Goal: Task Accomplishment & Management: Complete application form

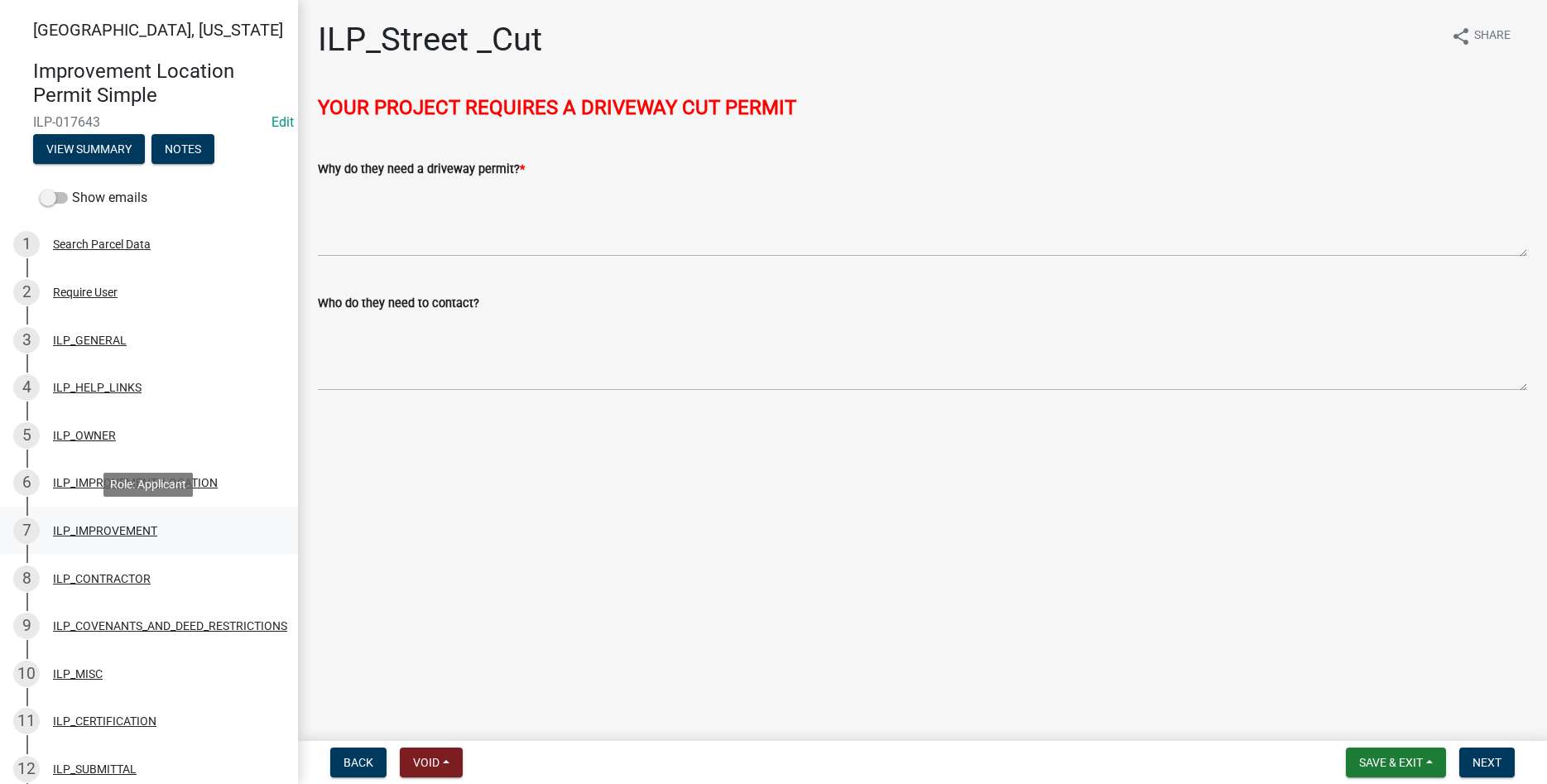
click at [128, 519] on div "7 ILP_IMPROVEMENT" at bounding box center [142, 530] width 258 height 26
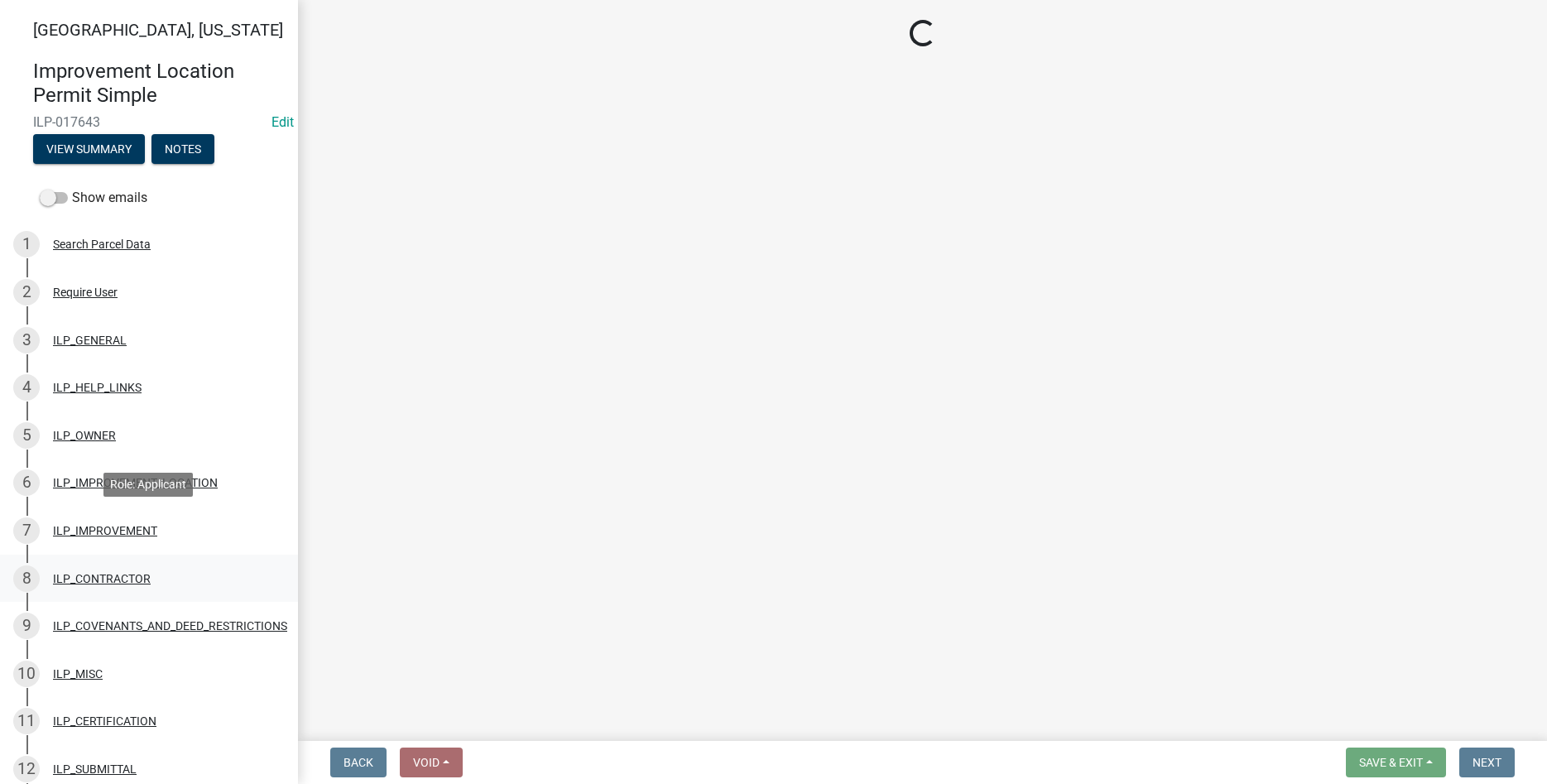
select select "71b507d0-569d-4a0a-b334-f72445909e69"
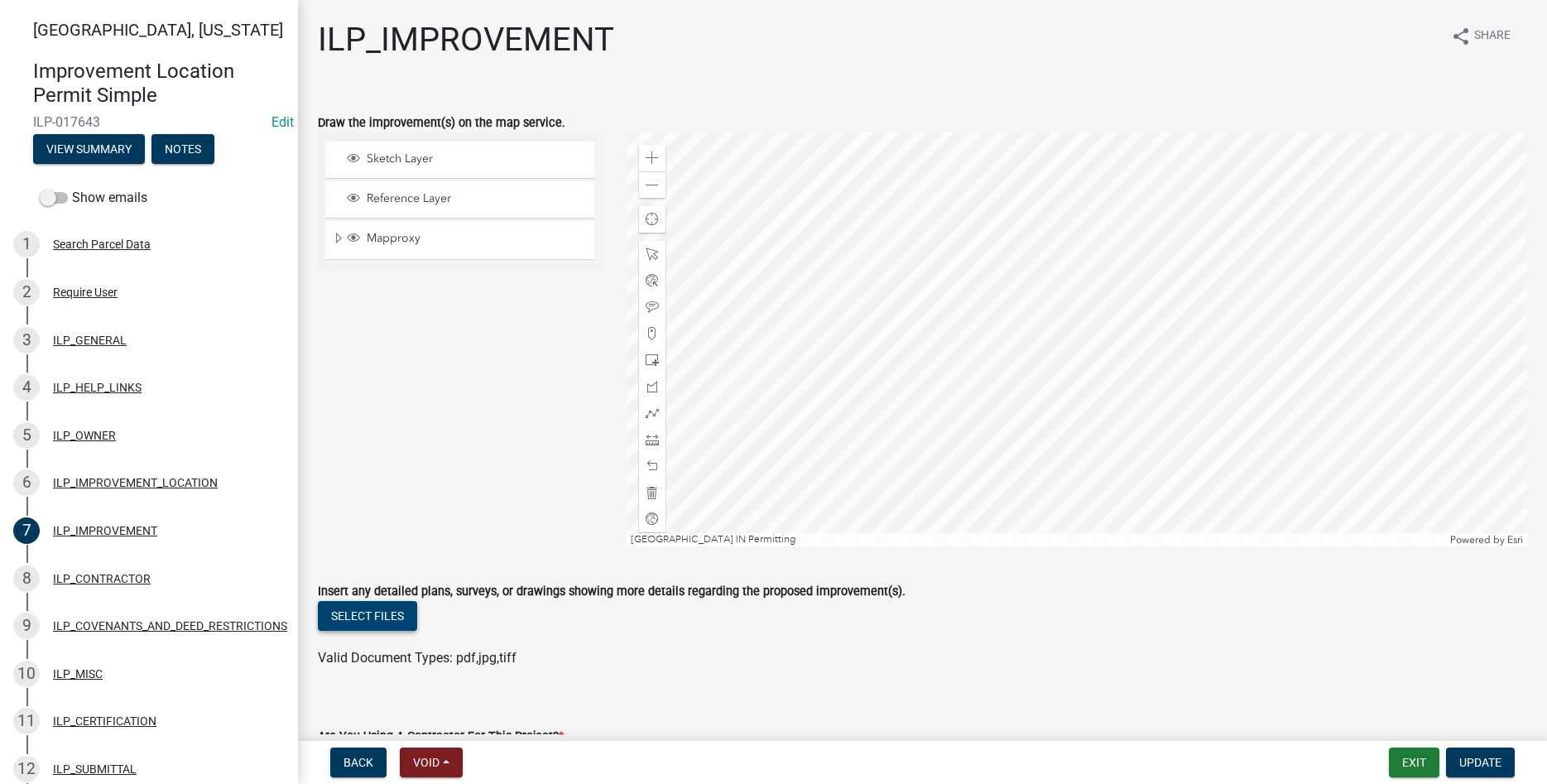
click at [379, 620] on button "Select files" at bounding box center [368, 616] width 99 height 30
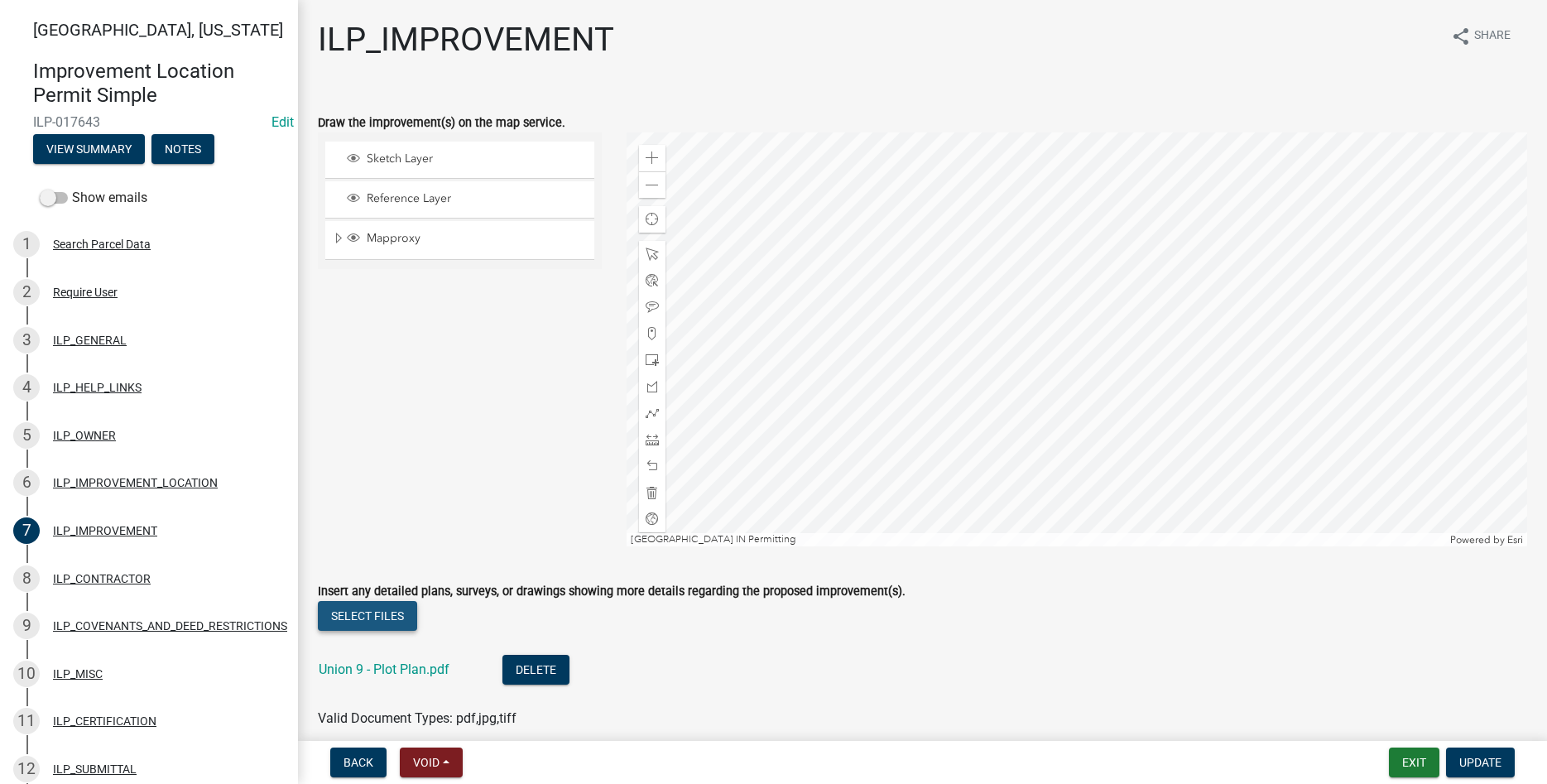
click at [378, 614] on button "Select files" at bounding box center [368, 616] width 99 height 30
click at [386, 608] on button "Select files" at bounding box center [368, 616] width 99 height 30
click at [373, 624] on button "Select files" at bounding box center [368, 616] width 99 height 30
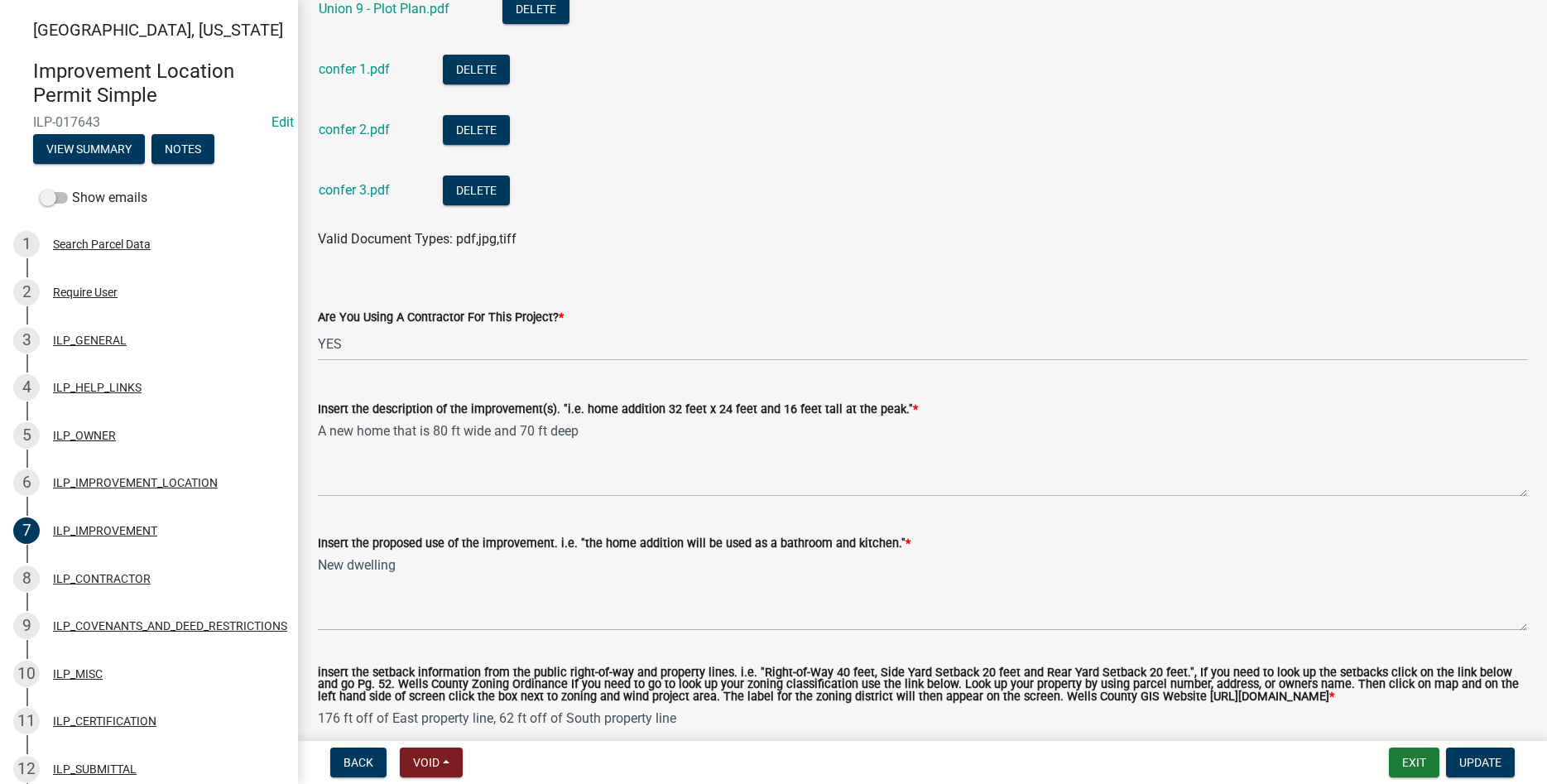
scroll to position [801, 0]
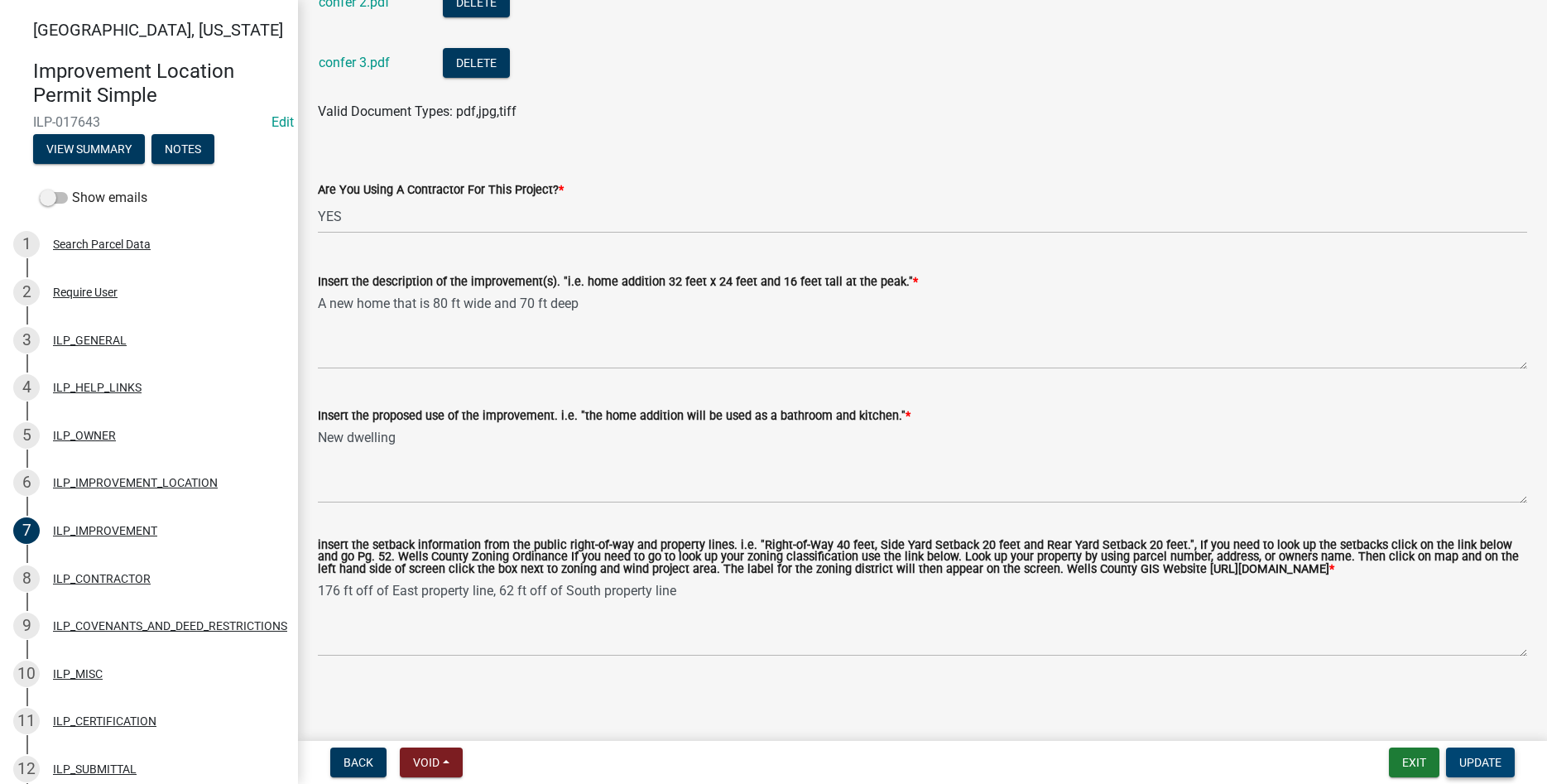
click at [738, 763] on span "Update" at bounding box center [1480, 763] width 42 height 14
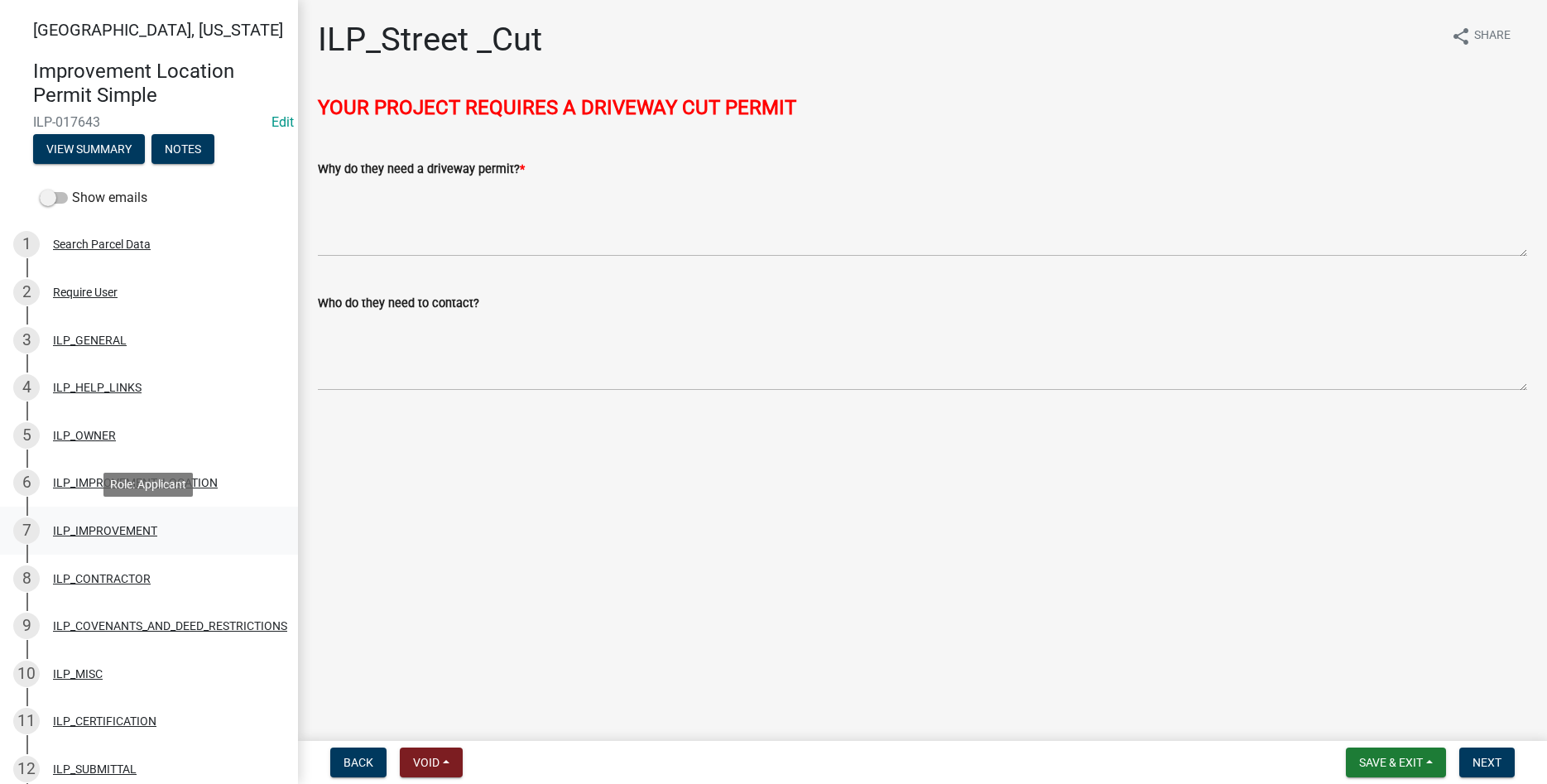
click at [82, 527] on div "ILP_IMPROVEMENT" at bounding box center [104, 530] width 104 height 12
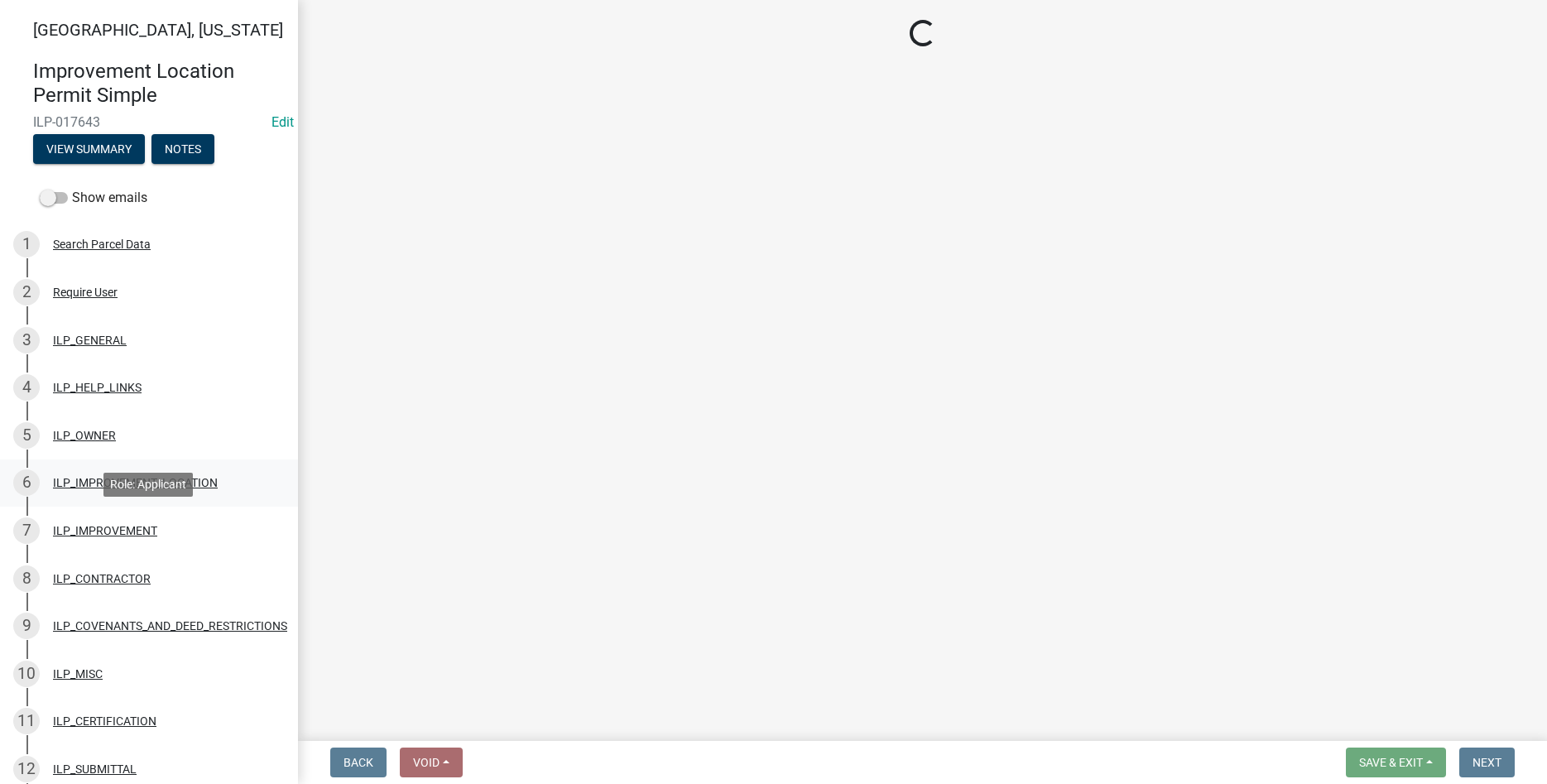
select select "71b507d0-569d-4a0a-b334-f72445909e69"
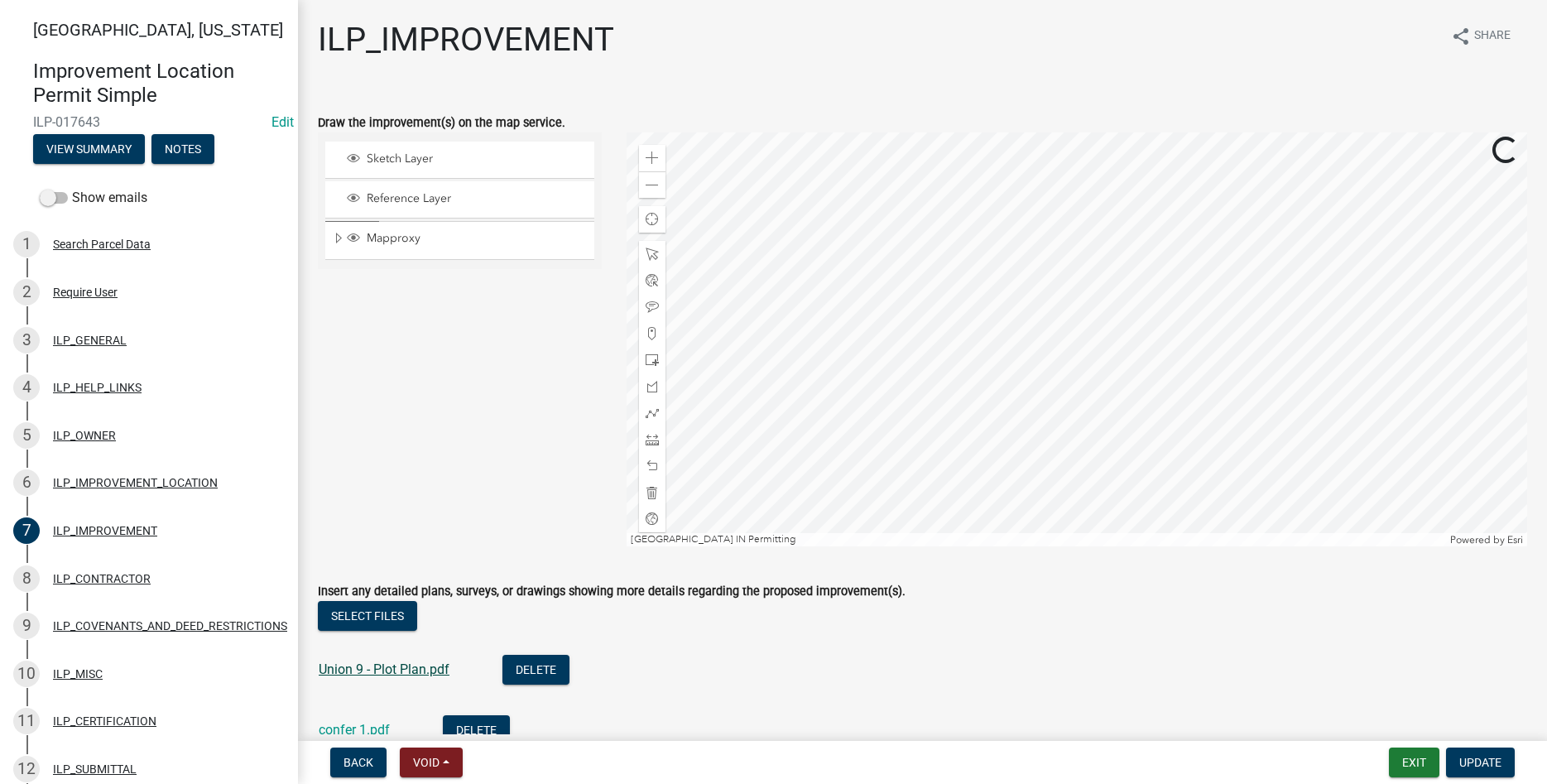
click at [402, 667] on link "Union 9 - Plot Plan.pdf" at bounding box center [384, 669] width 130 height 16
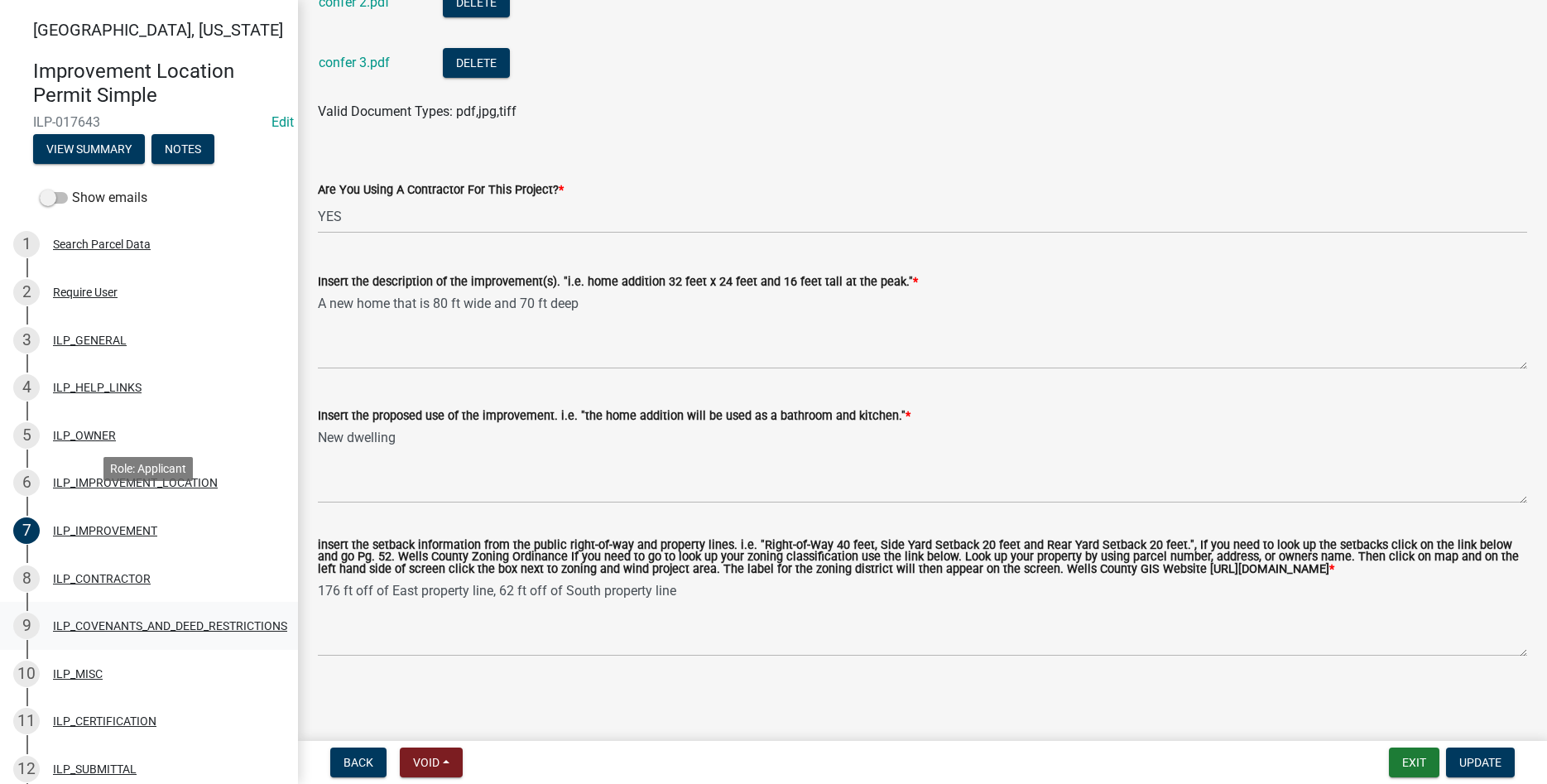
scroll to position [364, 0]
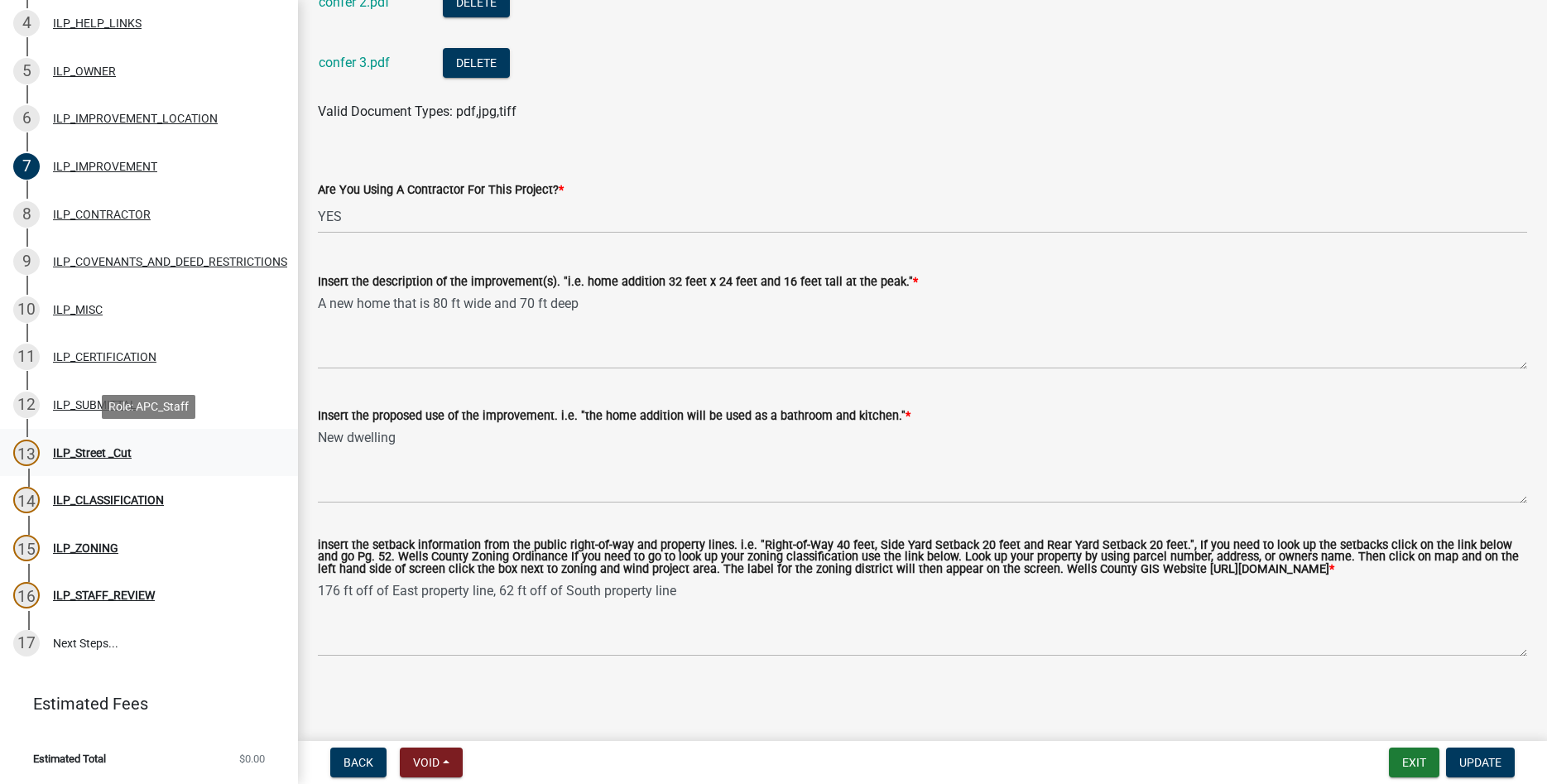
click at [97, 449] on div "ILP_Street _Cut" at bounding box center [91, 452] width 79 height 12
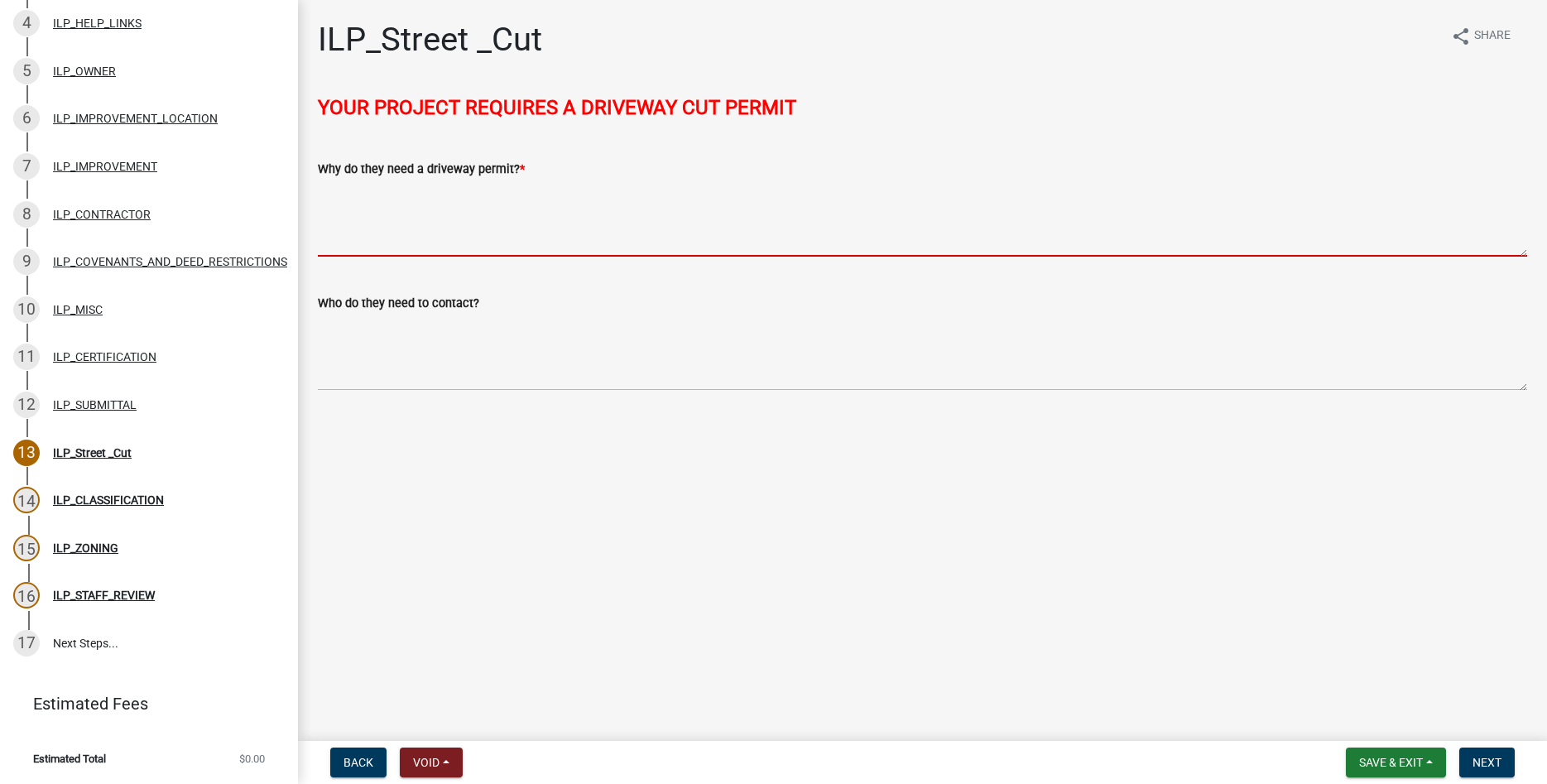
click at [383, 252] on textarea "Why do they need a driveway permit? *" at bounding box center [922, 218] width 1209 height 78
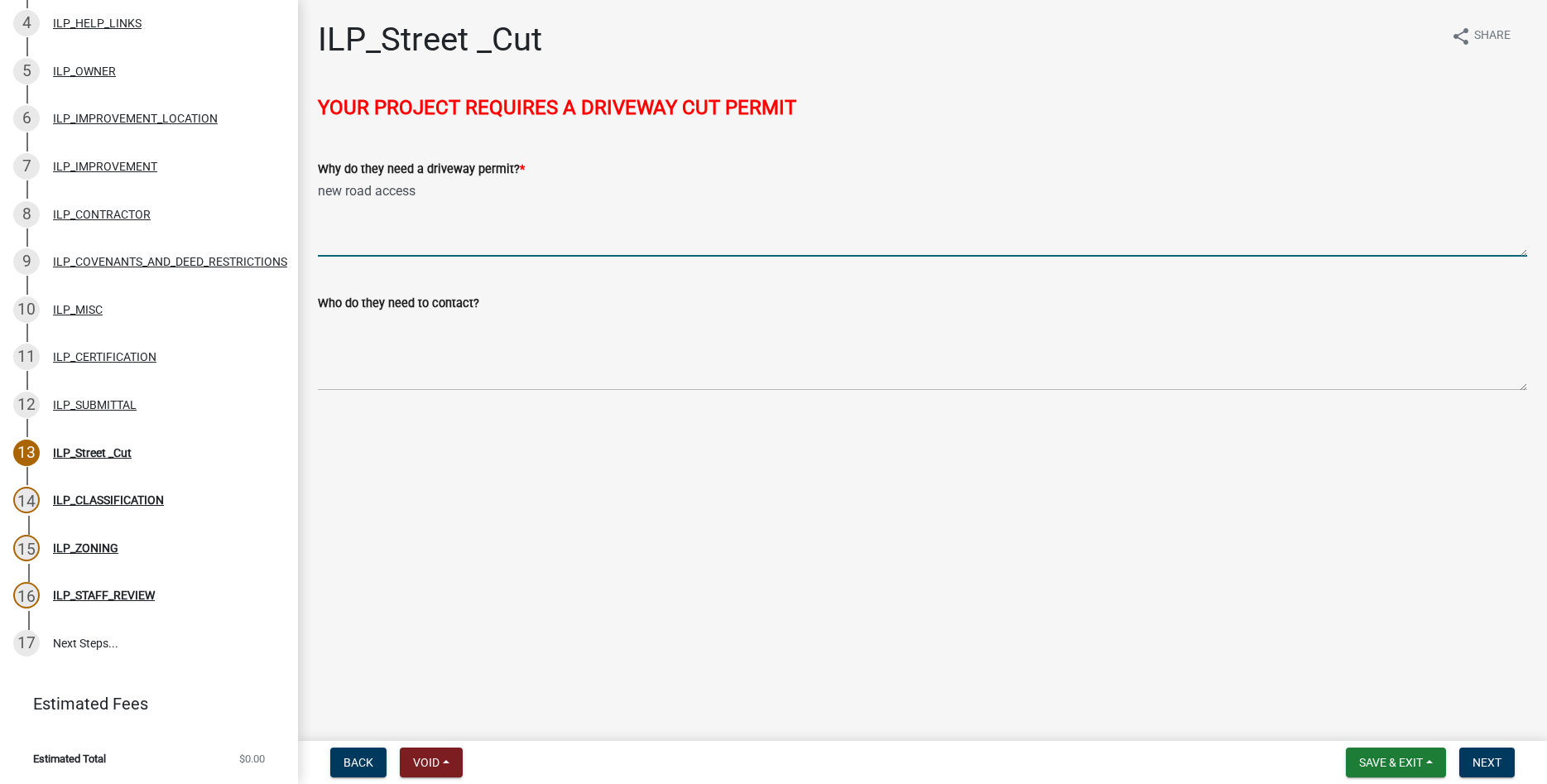
type textarea "new road access"
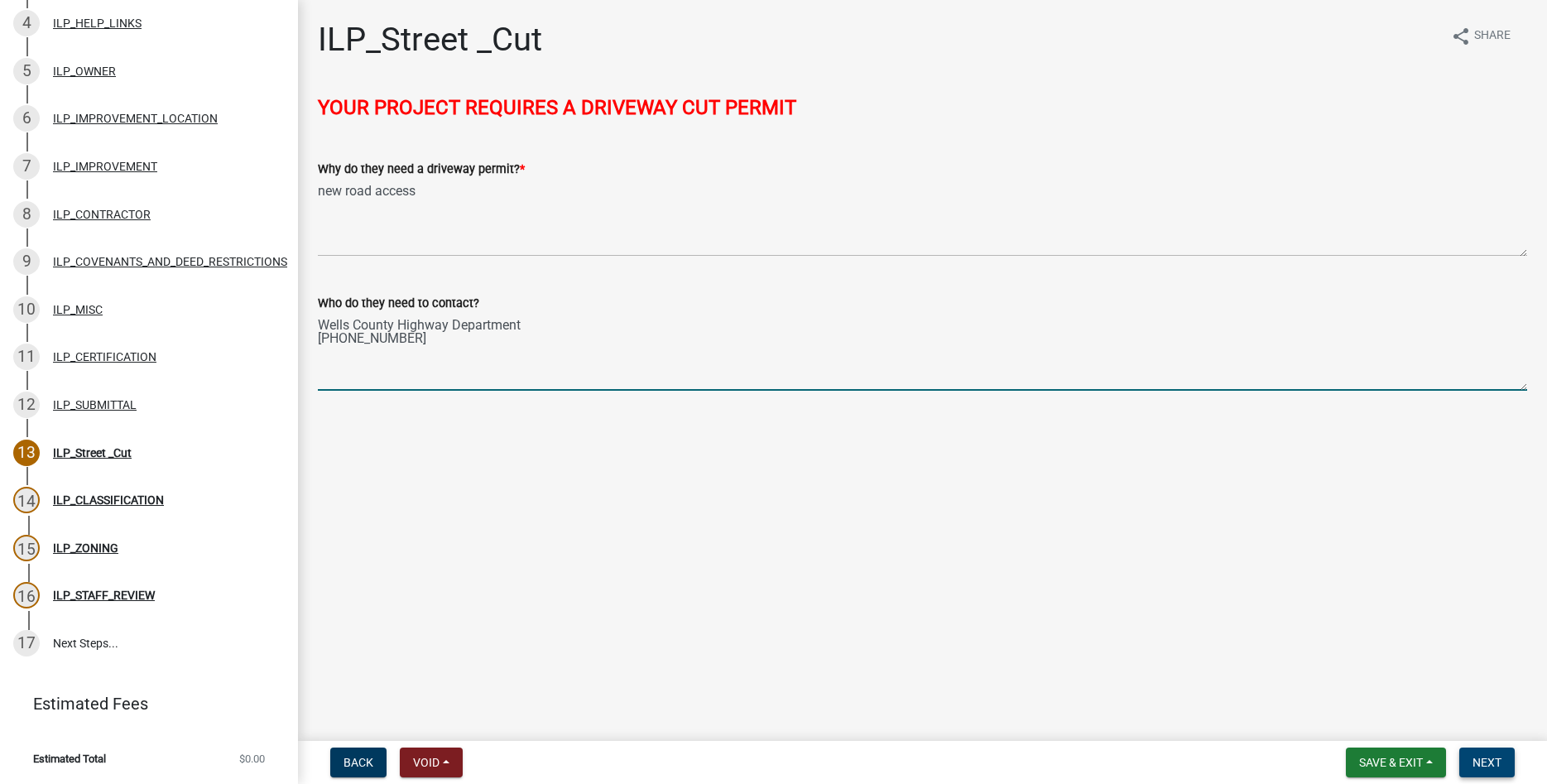
type textarea "Wells County Highway Department [PHONE_NUMBER]"
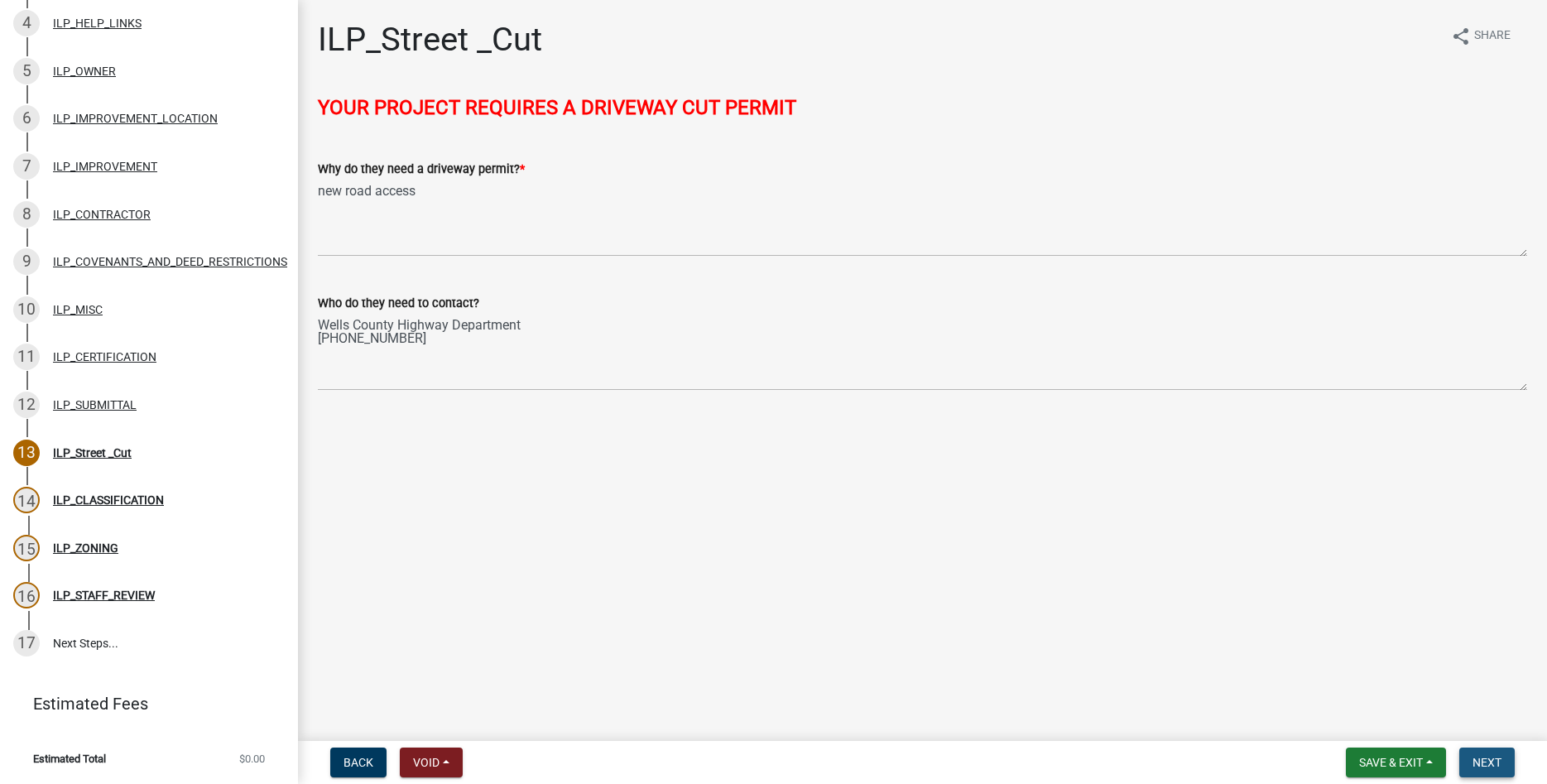
click at [738, 762] on span "Next" at bounding box center [1488, 763] width 29 height 14
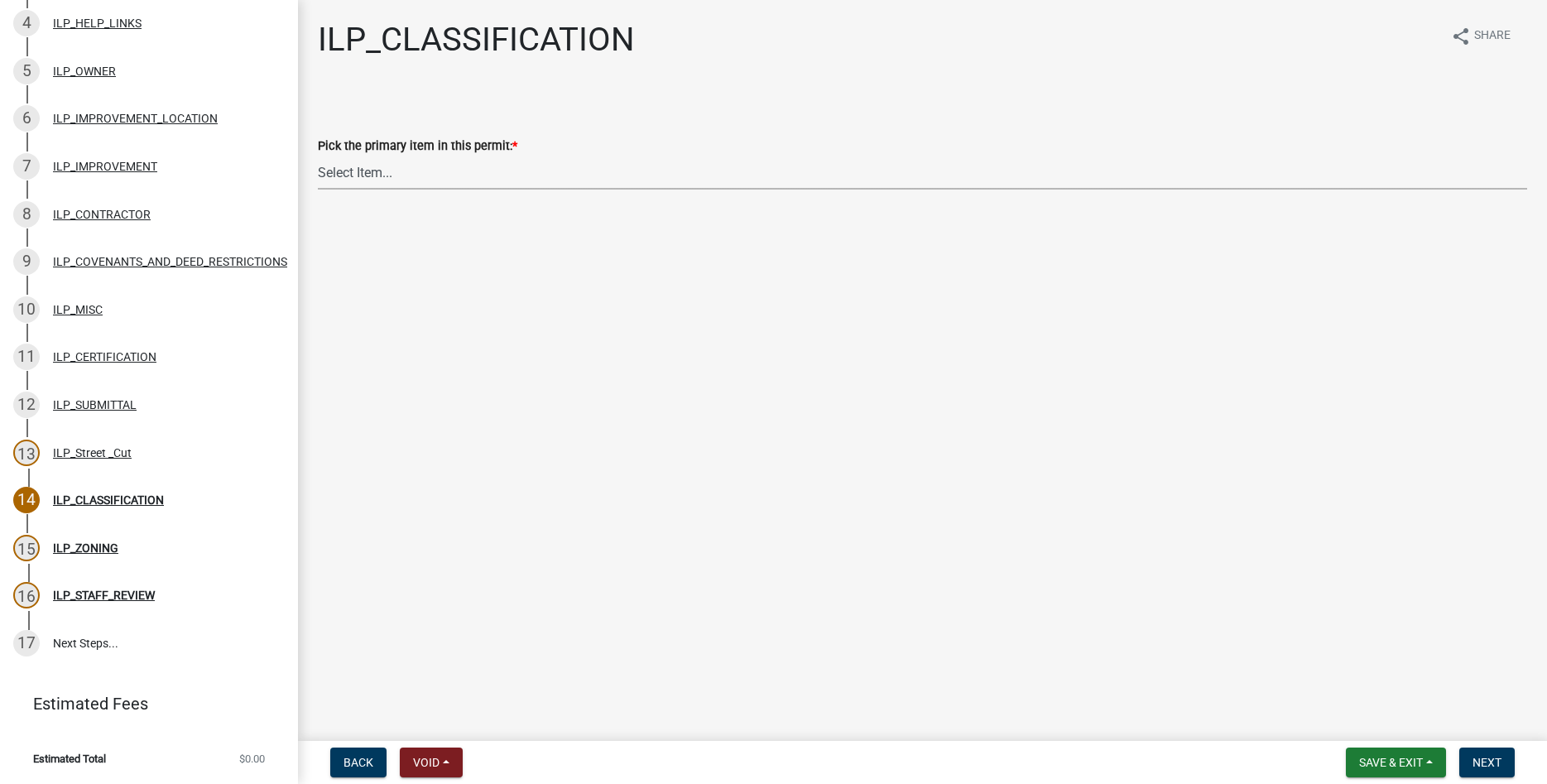
click at [318, 156] on select "Select Item... Accessory Structure (Addition) Accessory Structure (NEW) Busines…" at bounding box center [922, 172] width 1209 height 34
click option "Single Family Dwelling (NEW)" at bounding box center [0, 0] width 0 height 0
select select "e6454b4c-b350-4ead-a700-ed47372aa30f"
click at [738, 772] on button "Next" at bounding box center [1487, 762] width 55 height 30
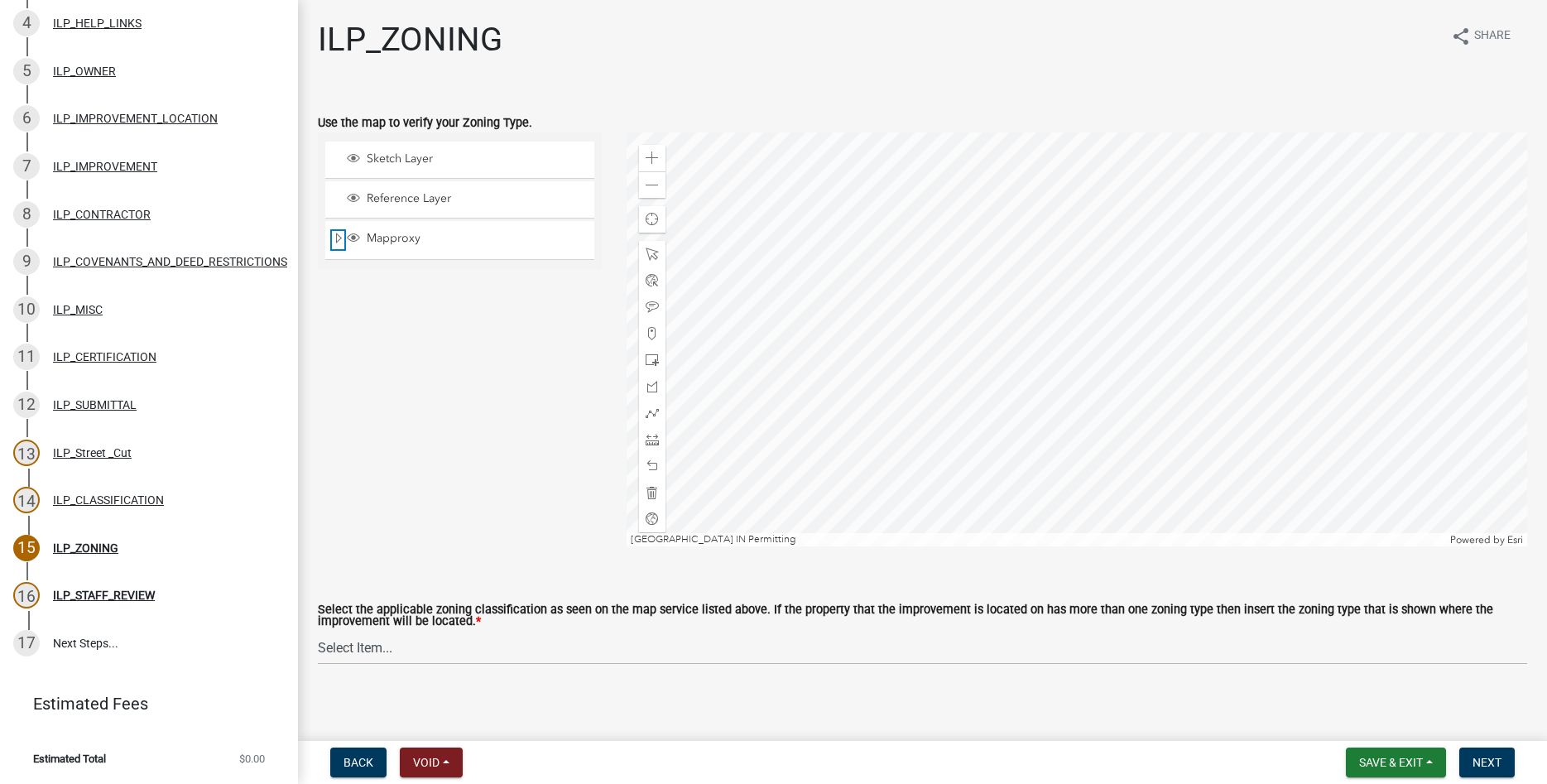
click at [336, 237] on span "Expand" at bounding box center [339, 238] width 14 height 16
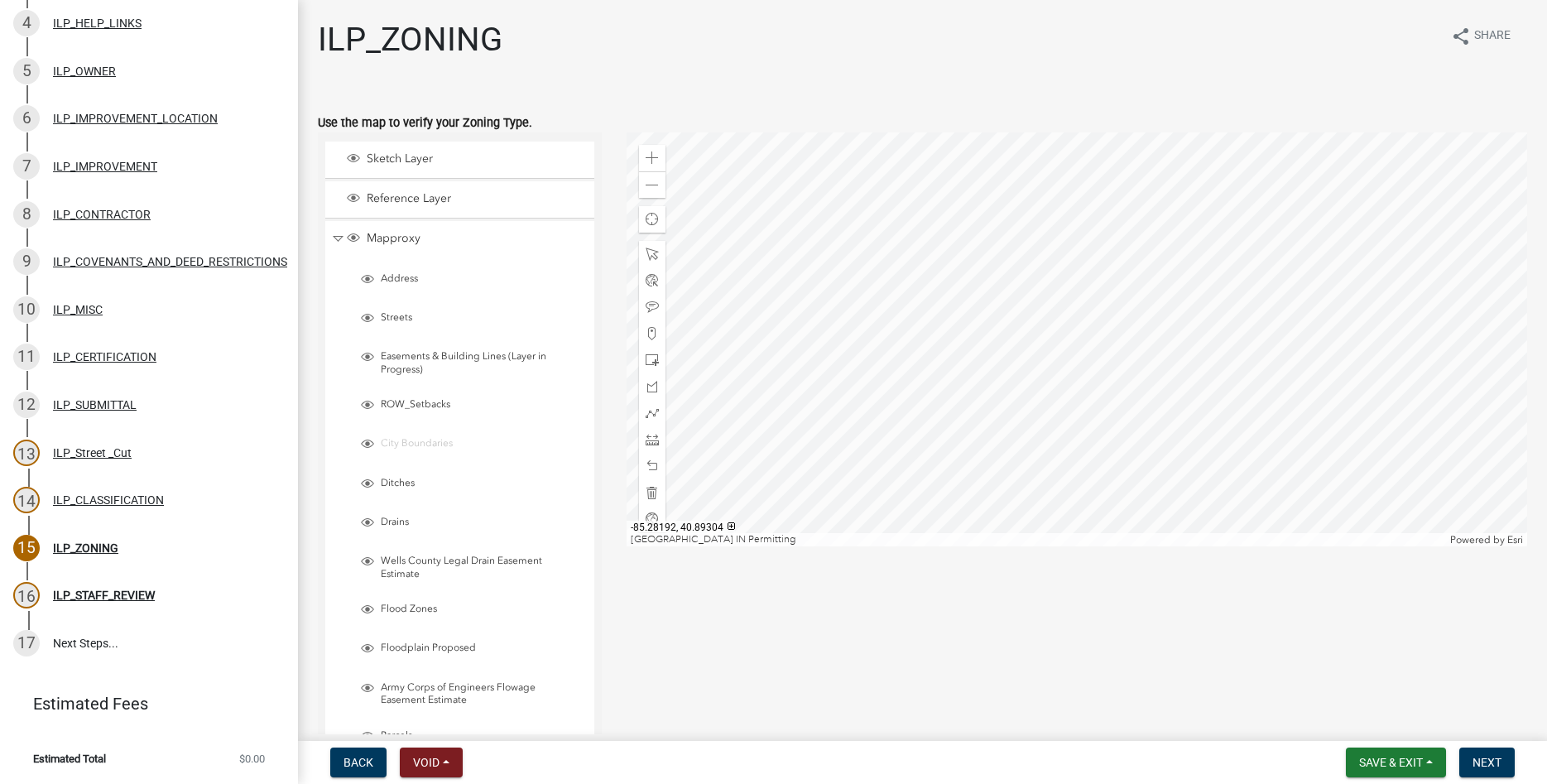
click at [738, 627] on div "Sketch Layer Reference Layer Mapproxy Address Streets Easements & Building Line…" at bounding box center [922, 510] width 1235 height 755
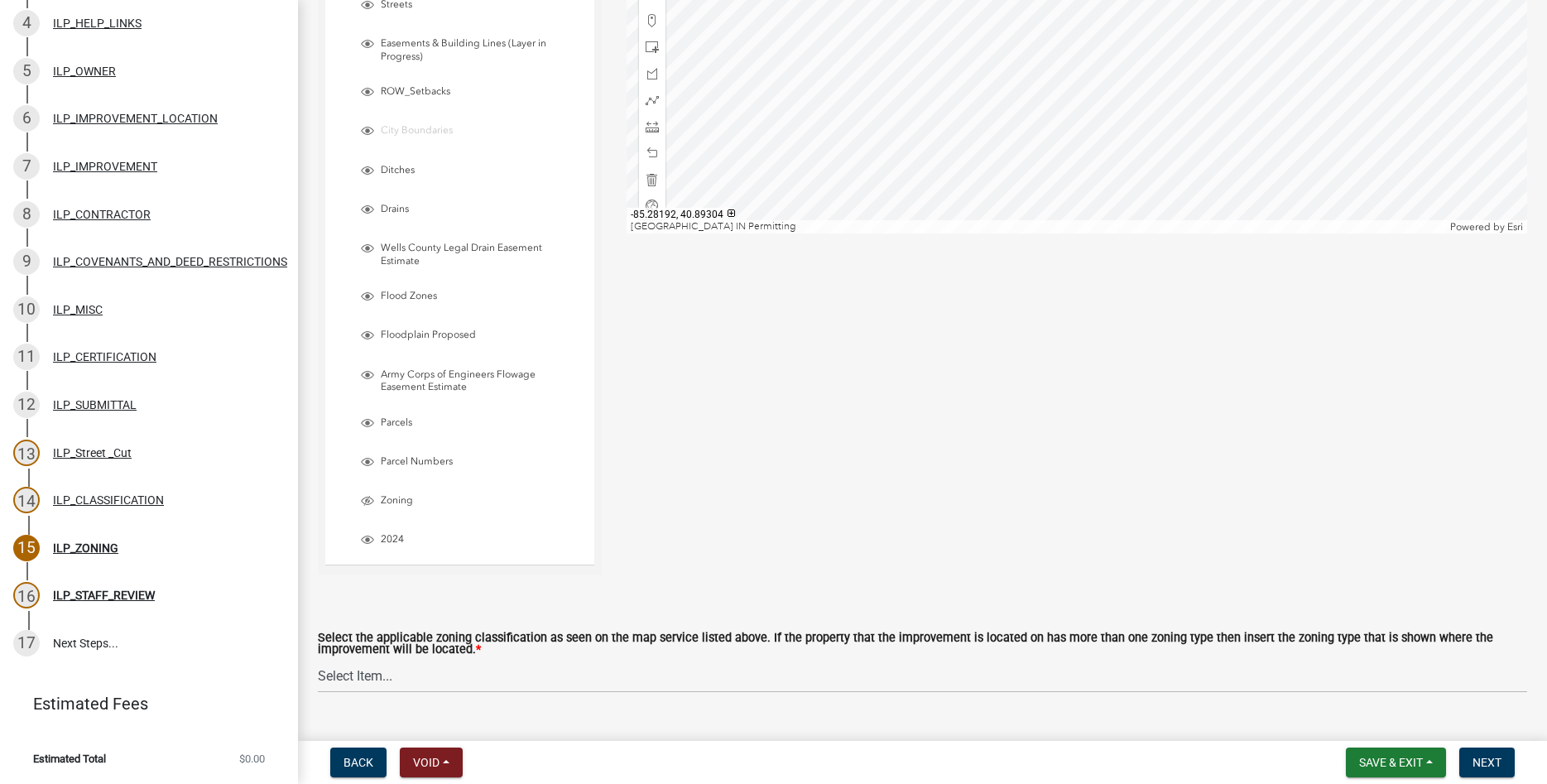
scroll to position [349, 0]
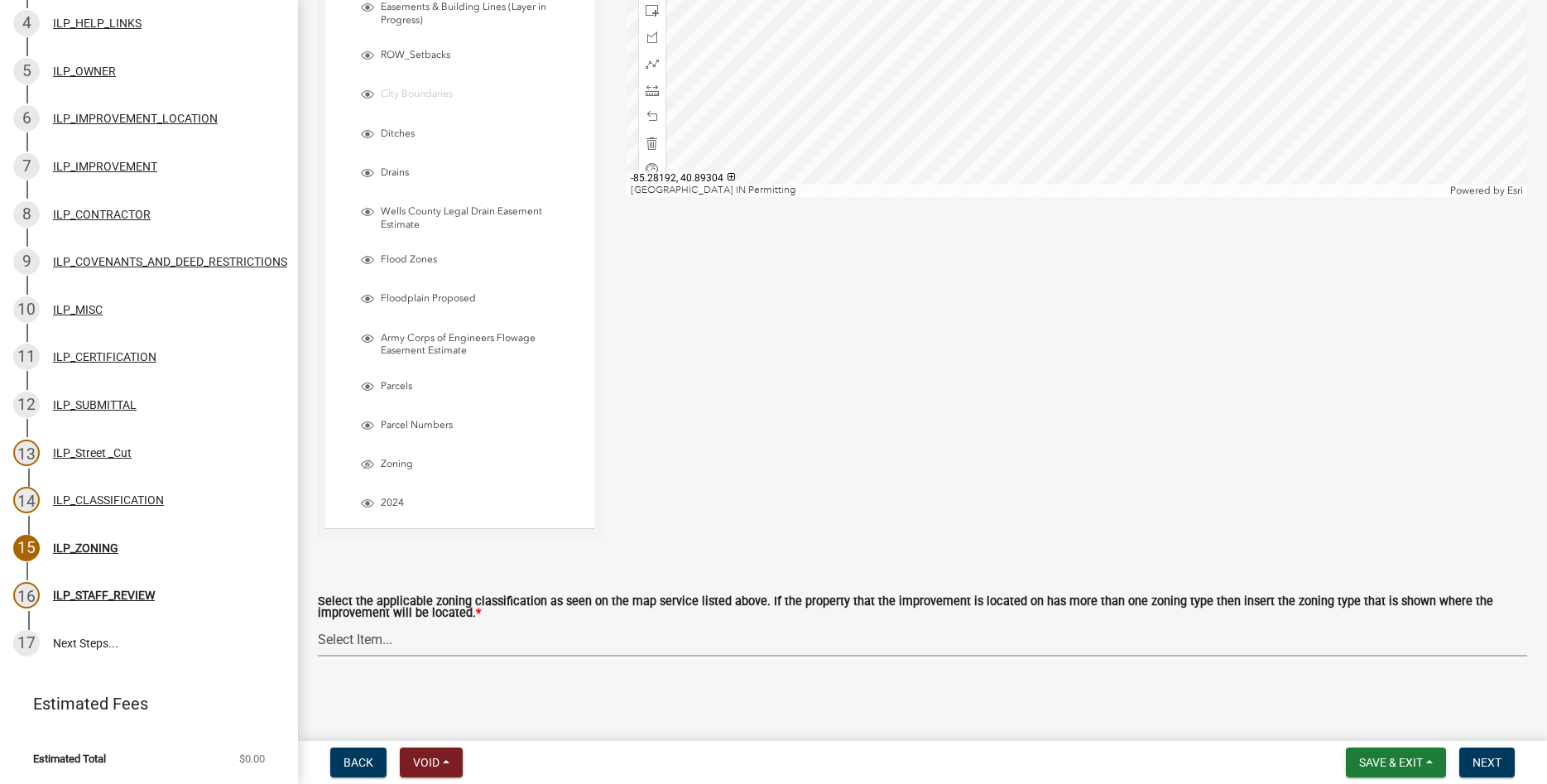
click at [318, 623] on select "Select Item... A-1 "Agricultural Intensive" A-R "Agricultural Residential" S-1 …" at bounding box center [922, 639] width 1209 height 34
click option "A-1 "Agricultural Intensive"" at bounding box center [0, 0] width 0 height 0
select select "077e72d7-ee28-42b3-b13f-4b6ba4a9753a"
click at [738, 751] on button "Next" at bounding box center [1487, 762] width 55 height 30
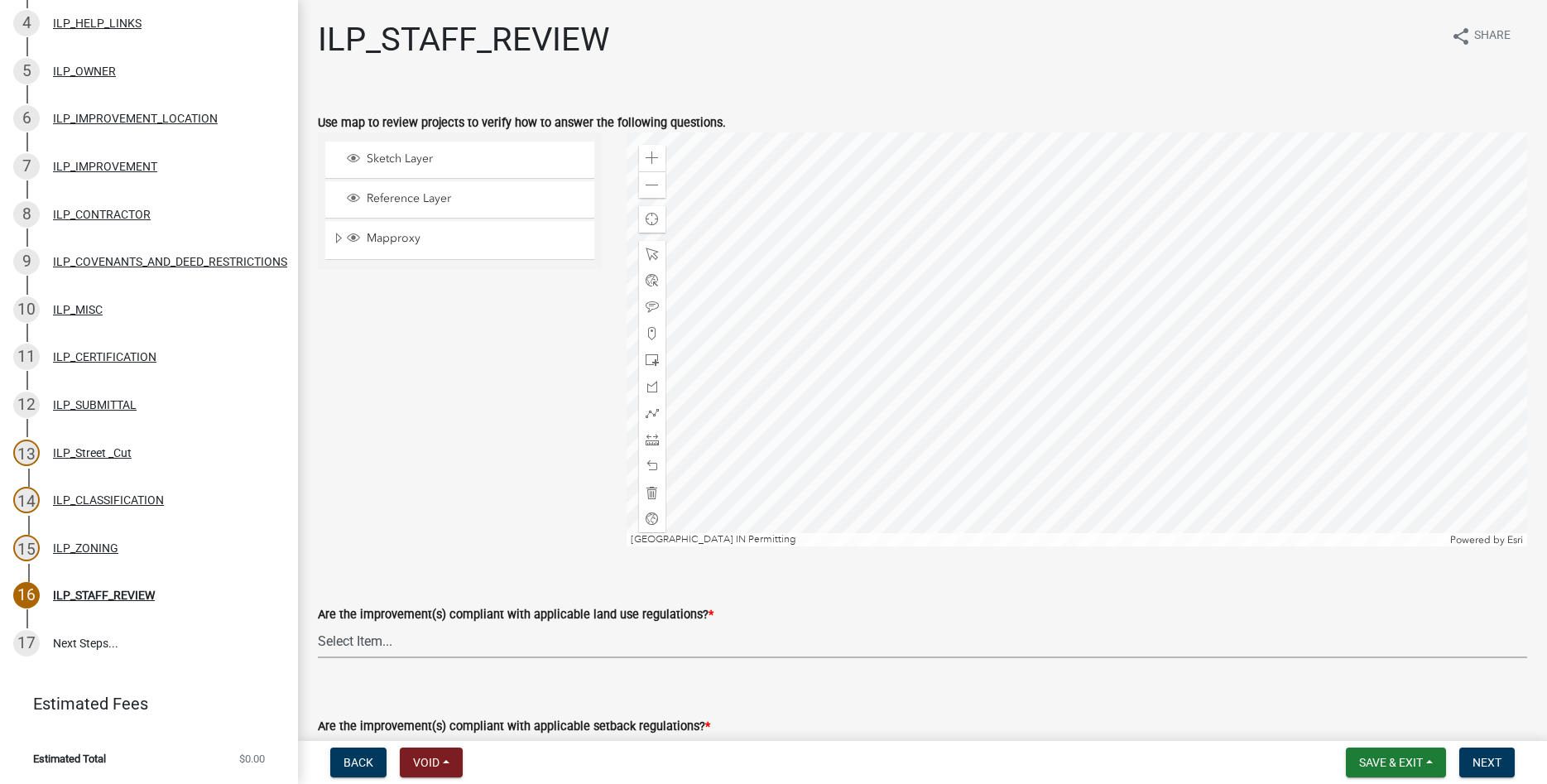
click at [318, 624] on select "Select Item... YES NO" at bounding box center [922, 640] width 1209 height 34
click option "YES" at bounding box center [0, 0] width 0 height 0
select select "83ffa5df-1258-41bd-a108-9f2370541ef9"
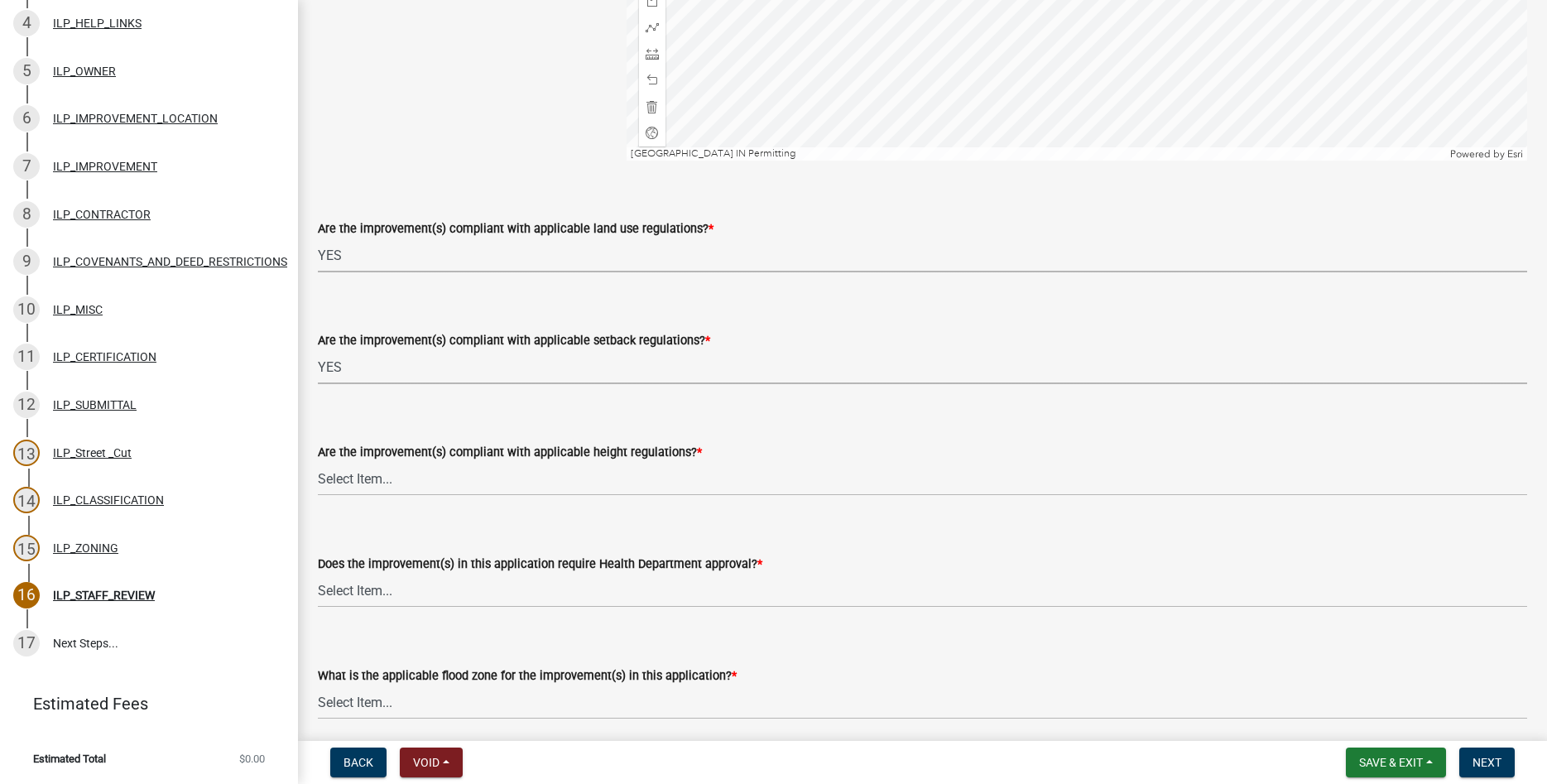
select select "e76e6c03-c199-4125-95d7-daca193c3739"
select select "b2795382-5a5c-496e-8f40-9eac2bba8e54"
select select "91db5c00-d9a4-4d9d-912c-23b18630cd80"
select select "546a9c8a-0bf2-4128-b2a0-21aece03a164"
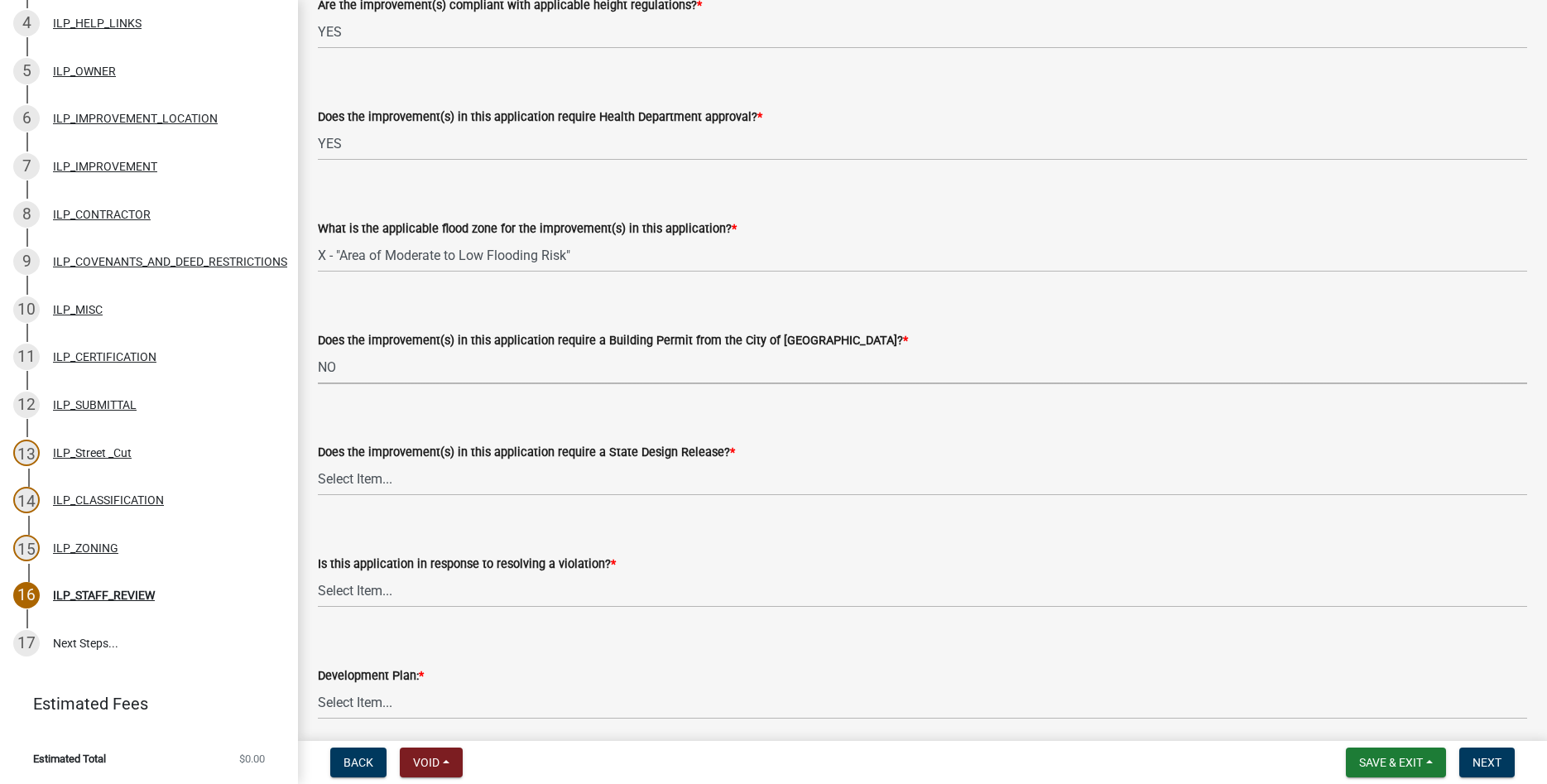
select select "3dde91a6-95a6-42fe-ae60-c75c292f8dd0"
select select "3e29b85e-0a39-40b5-813f-a0c180e4f93d"
select select "296d3b28-03f6-4b85-9592-a9e1e0e51d18"
select select "f492072b-a2fa-4f7c-8f99-9e809c6c526f"
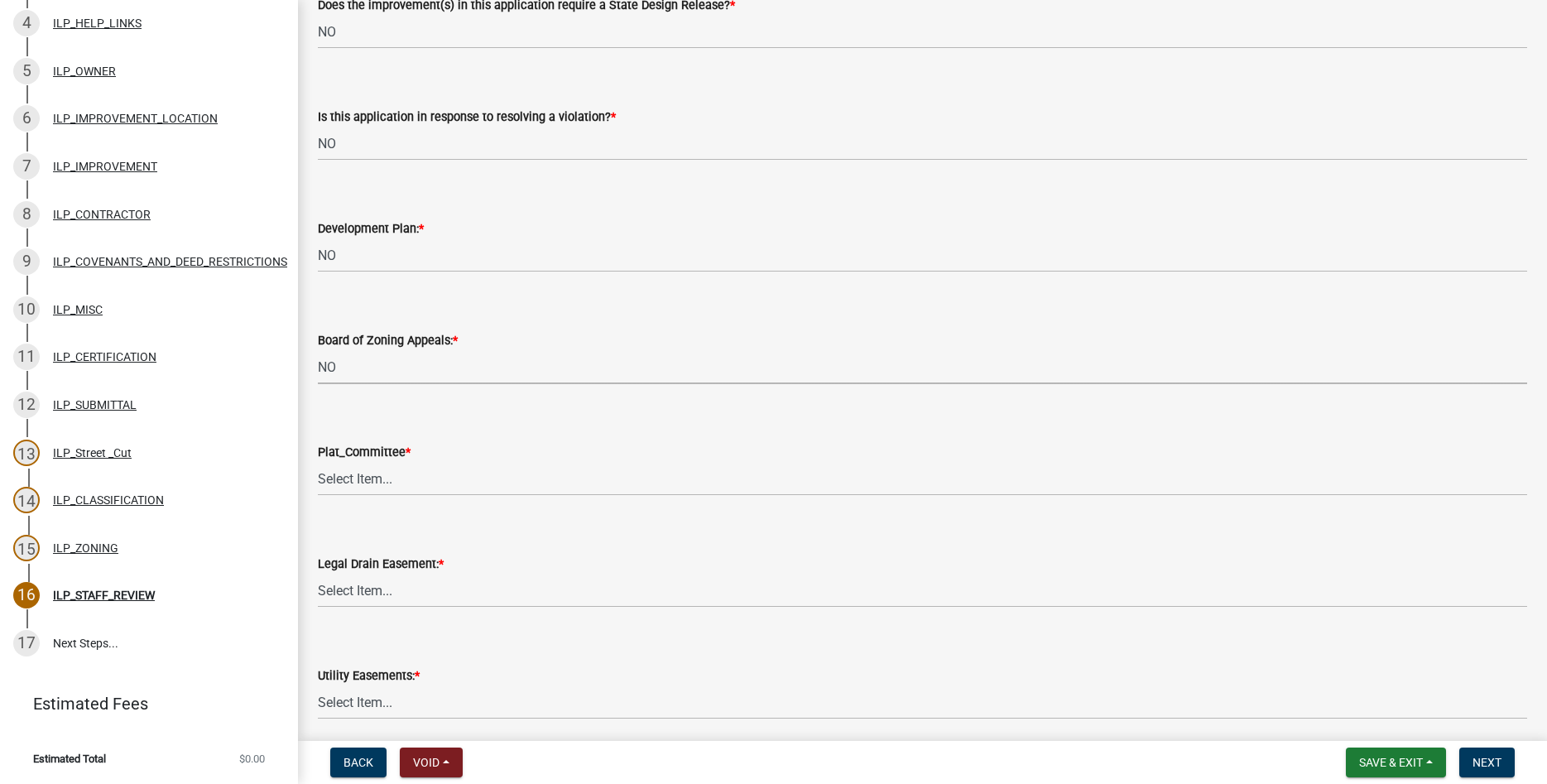
select select "91f2ca91-6260-441c-87d8-e38016df5c96"
select select "63238f16-a362-487f-83af-24d0c8cf3edd"
select select "4de29e95-b13a-4926-a5fe-83364331169b"
select select "8e424161-7bf1-4e33-adf9-a347c03eff2b"
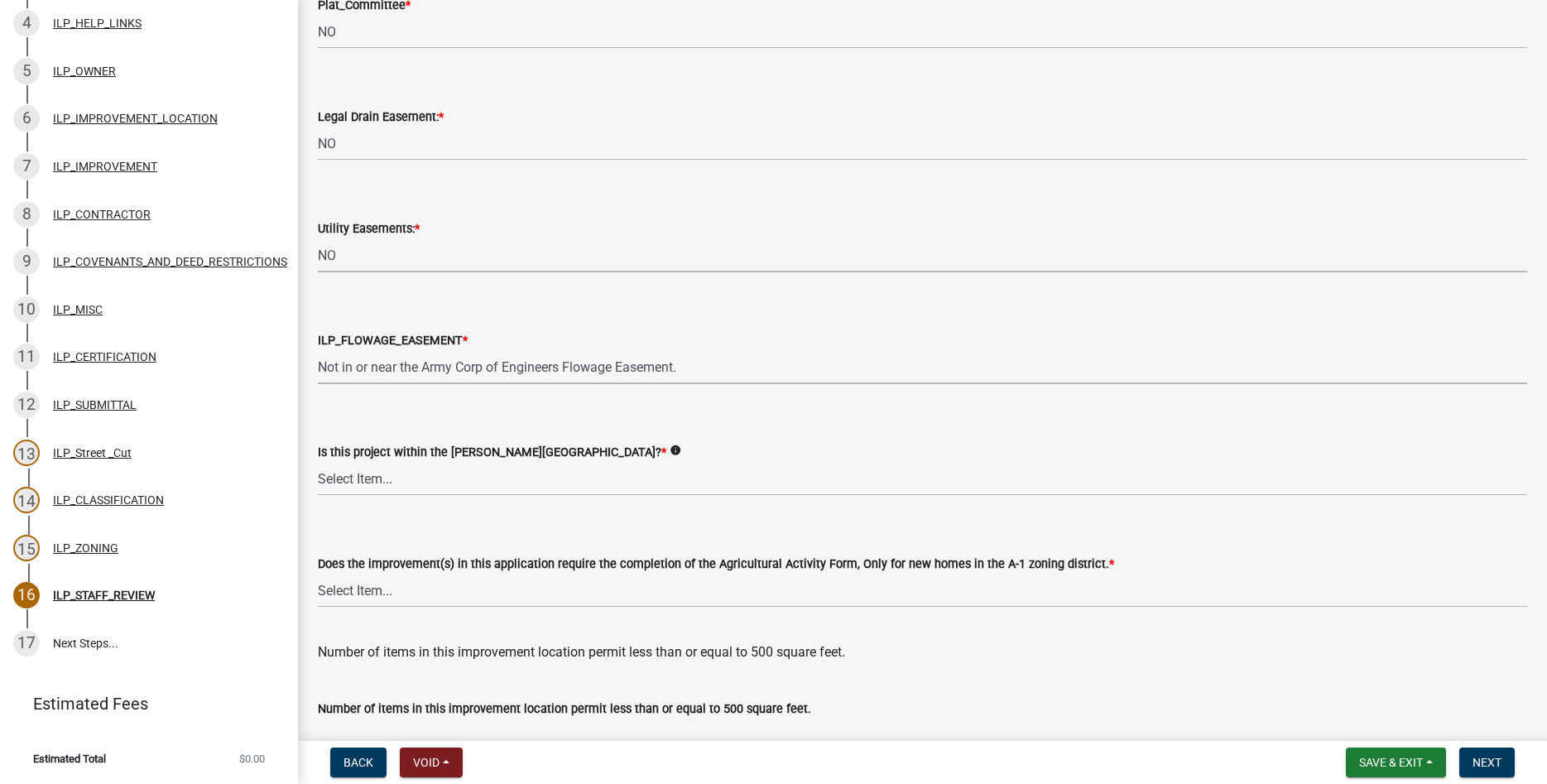
select select "bdd9c930-c7fe-4770-81ee-2c29cf953f8b"
select select "c22a6da1-a4b9-4a20-9552-3c4da3c32bc7"
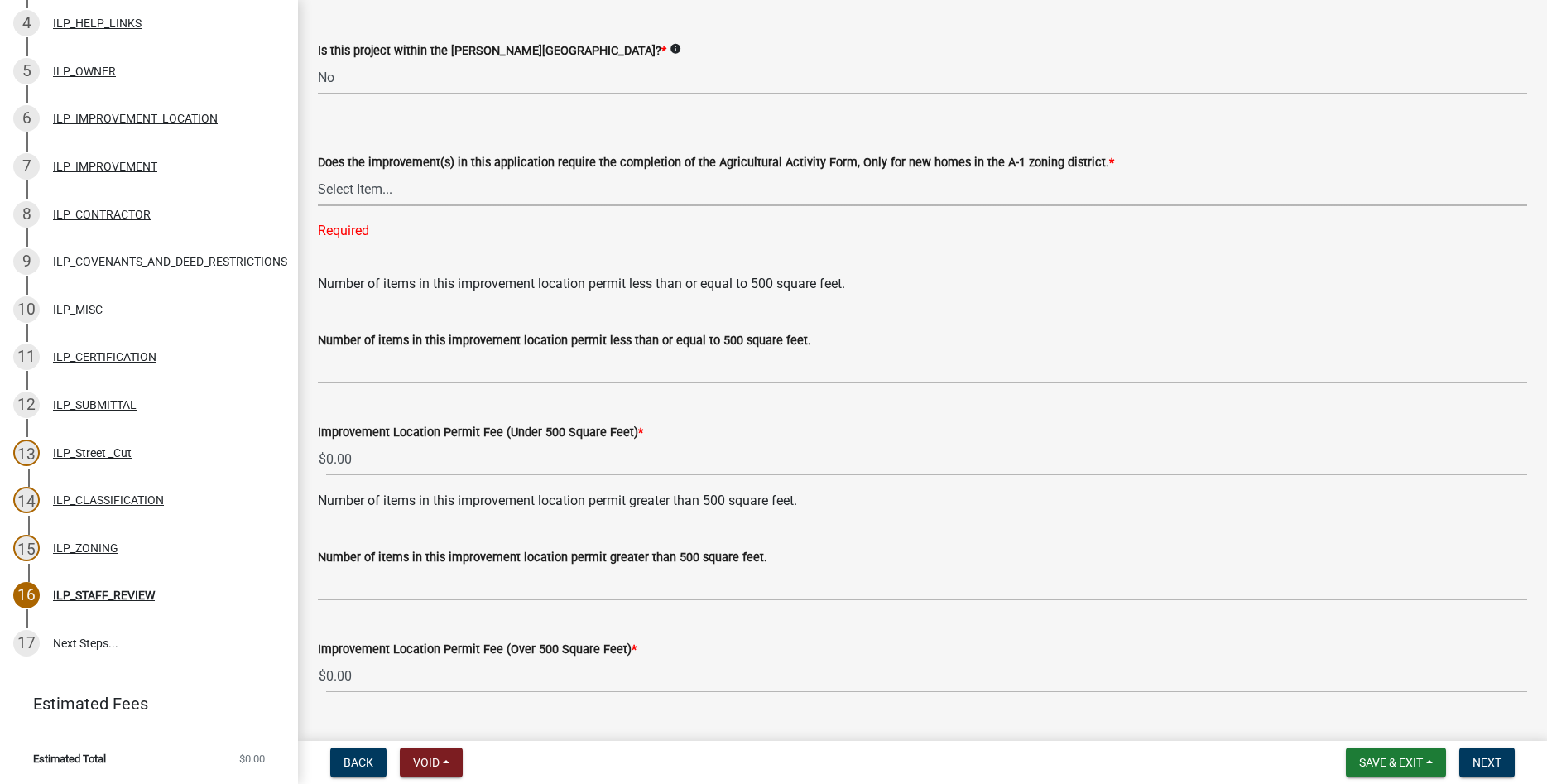
click at [318, 172] on select "Select Item... YES NO" at bounding box center [922, 189] width 1209 height 34
click option "YES" at bounding box center [0, 0] width 0 height 0
select select "6b839191-9ee5-4b1e-a32f-2744ac59211f"
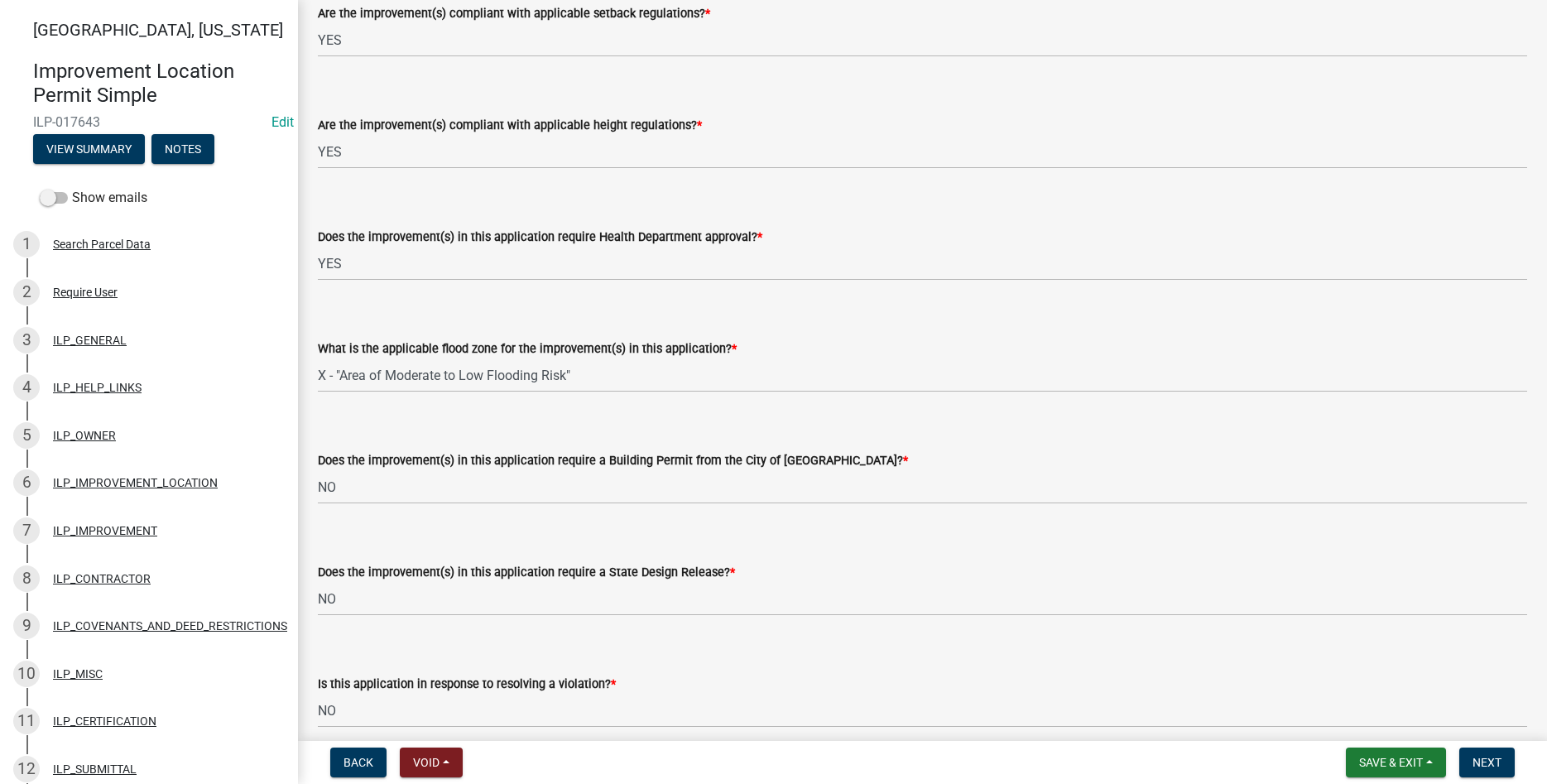
scroll to position [0, 0]
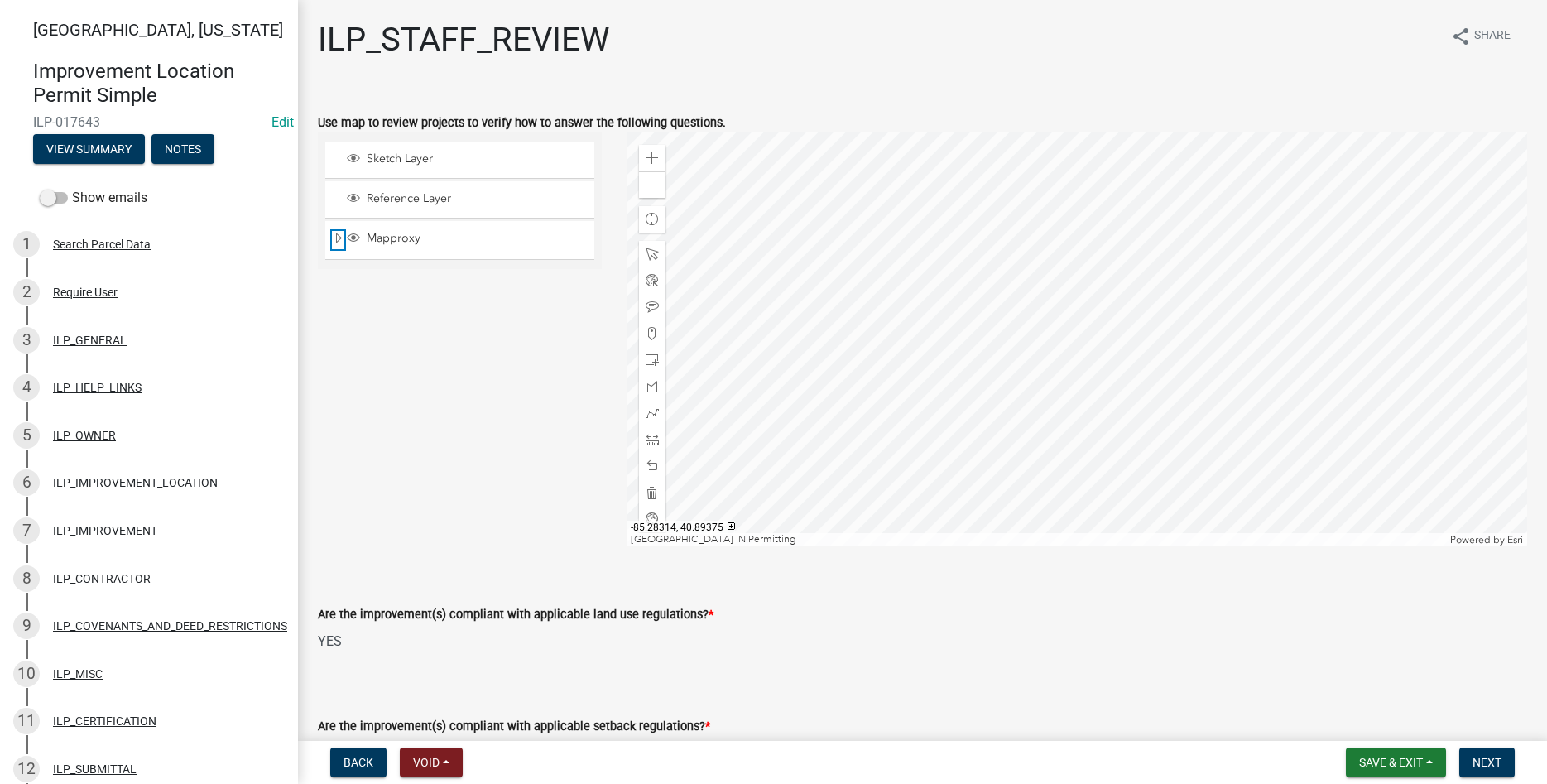
click at [342, 237] on span "Expand" at bounding box center [339, 238] width 14 height 16
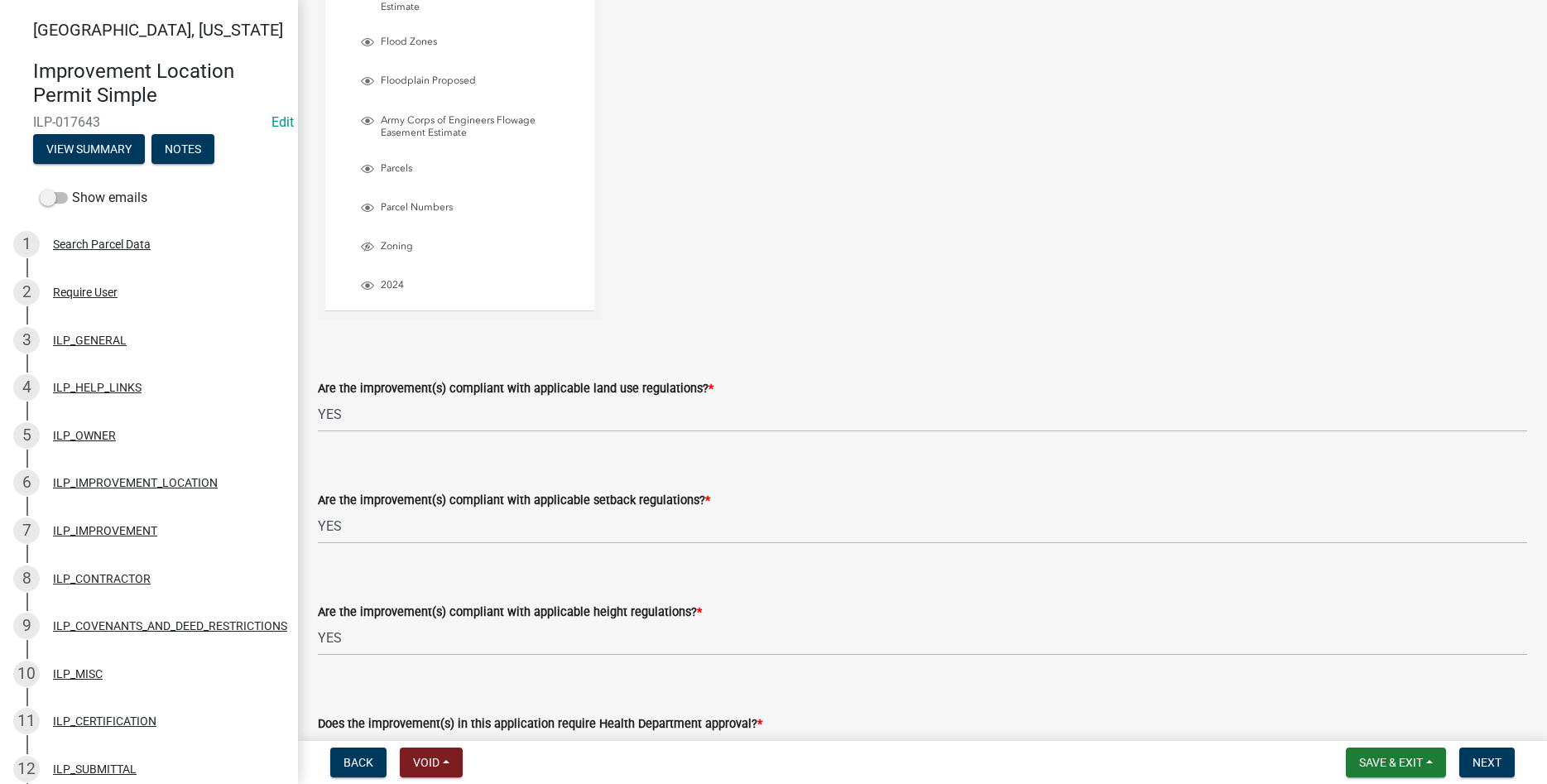
scroll to position [566, 0]
click at [367, 247] on span "Layer List" at bounding box center [368, 248] width 14 height 14
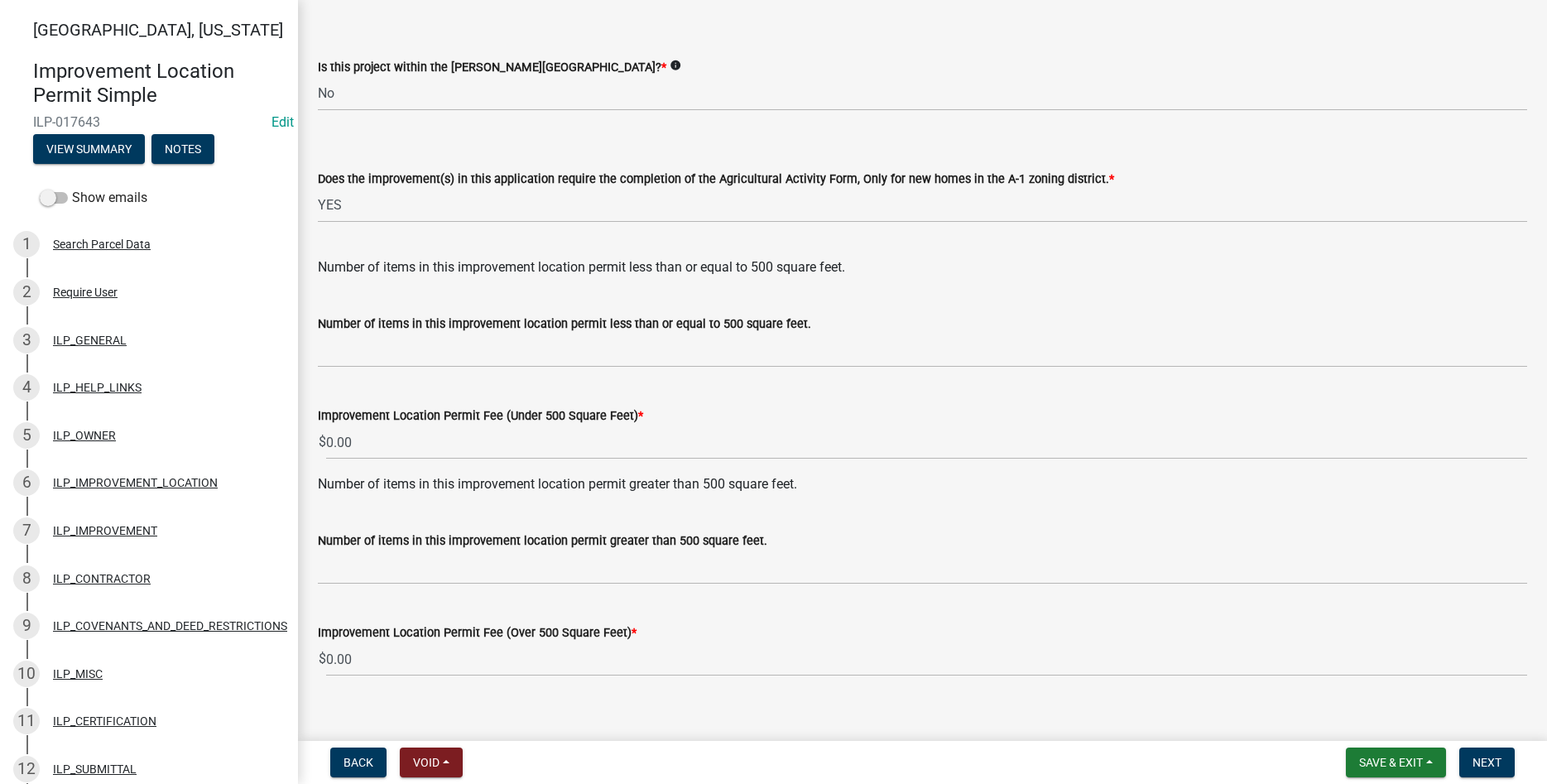
scroll to position [2471, 0]
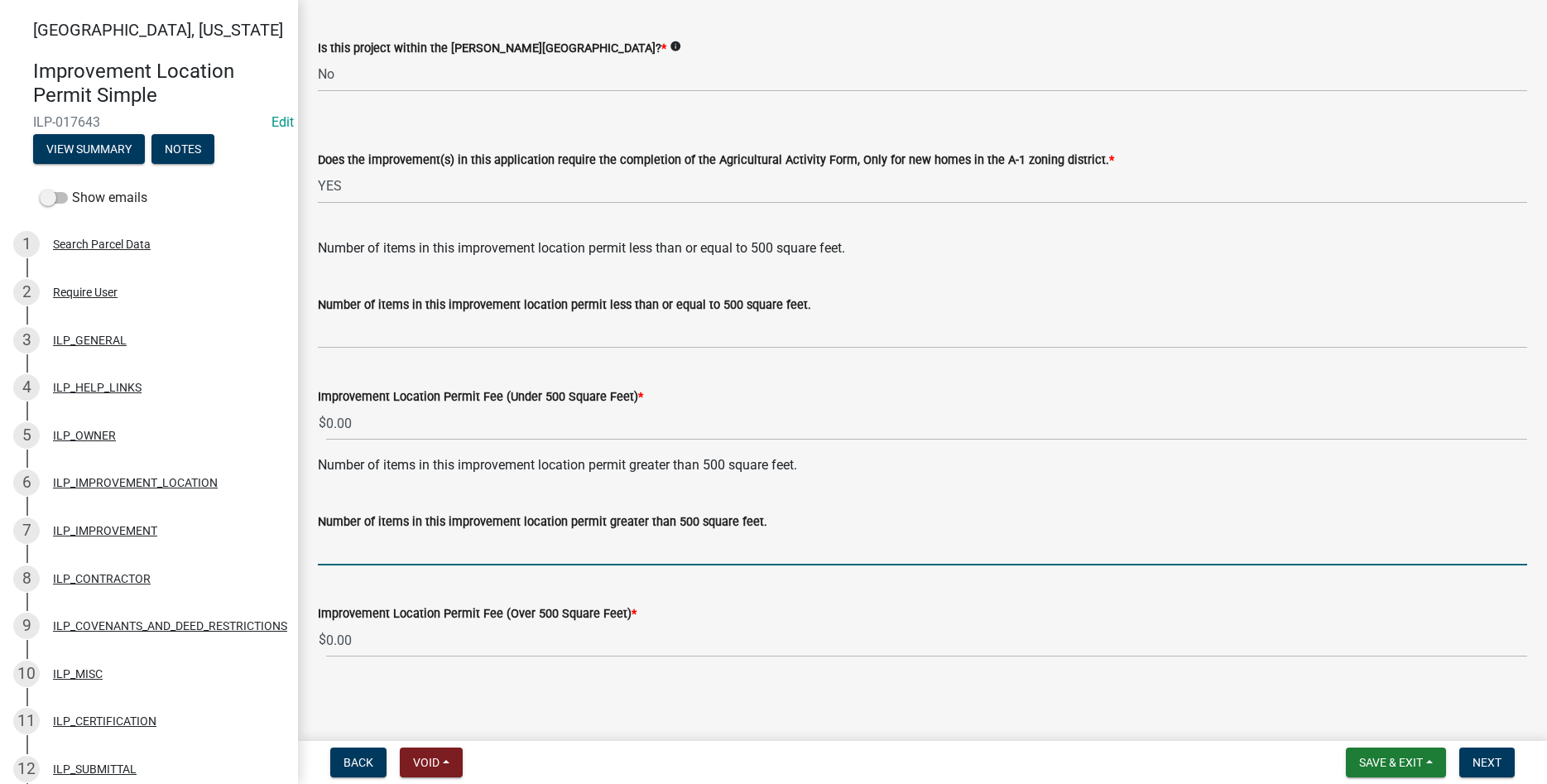
click at [456, 552] on input "text" at bounding box center [922, 548] width 1209 height 34
type input "1"
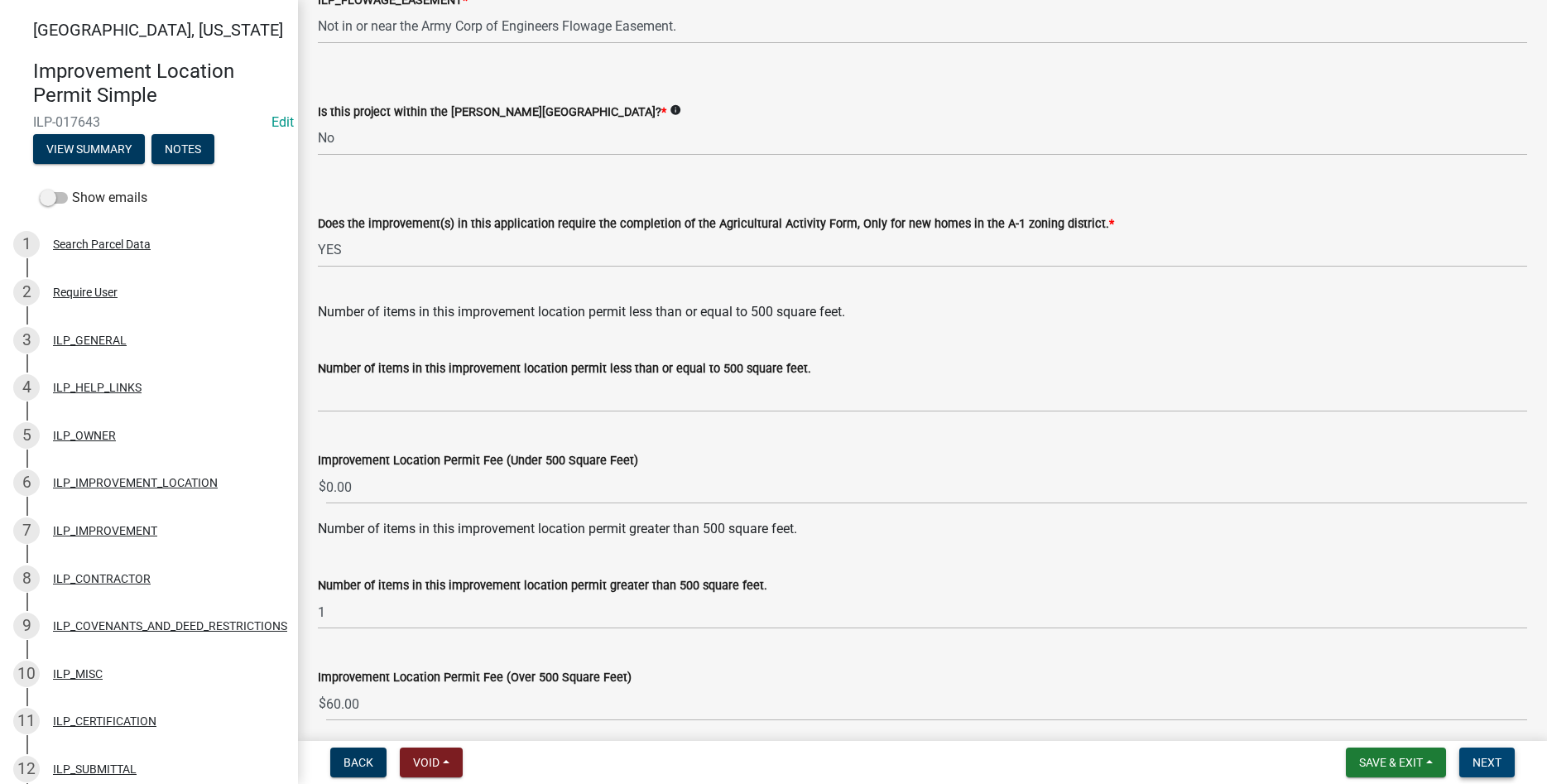
click at [738, 757] on span "Next" at bounding box center [1488, 763] width 29 height 14
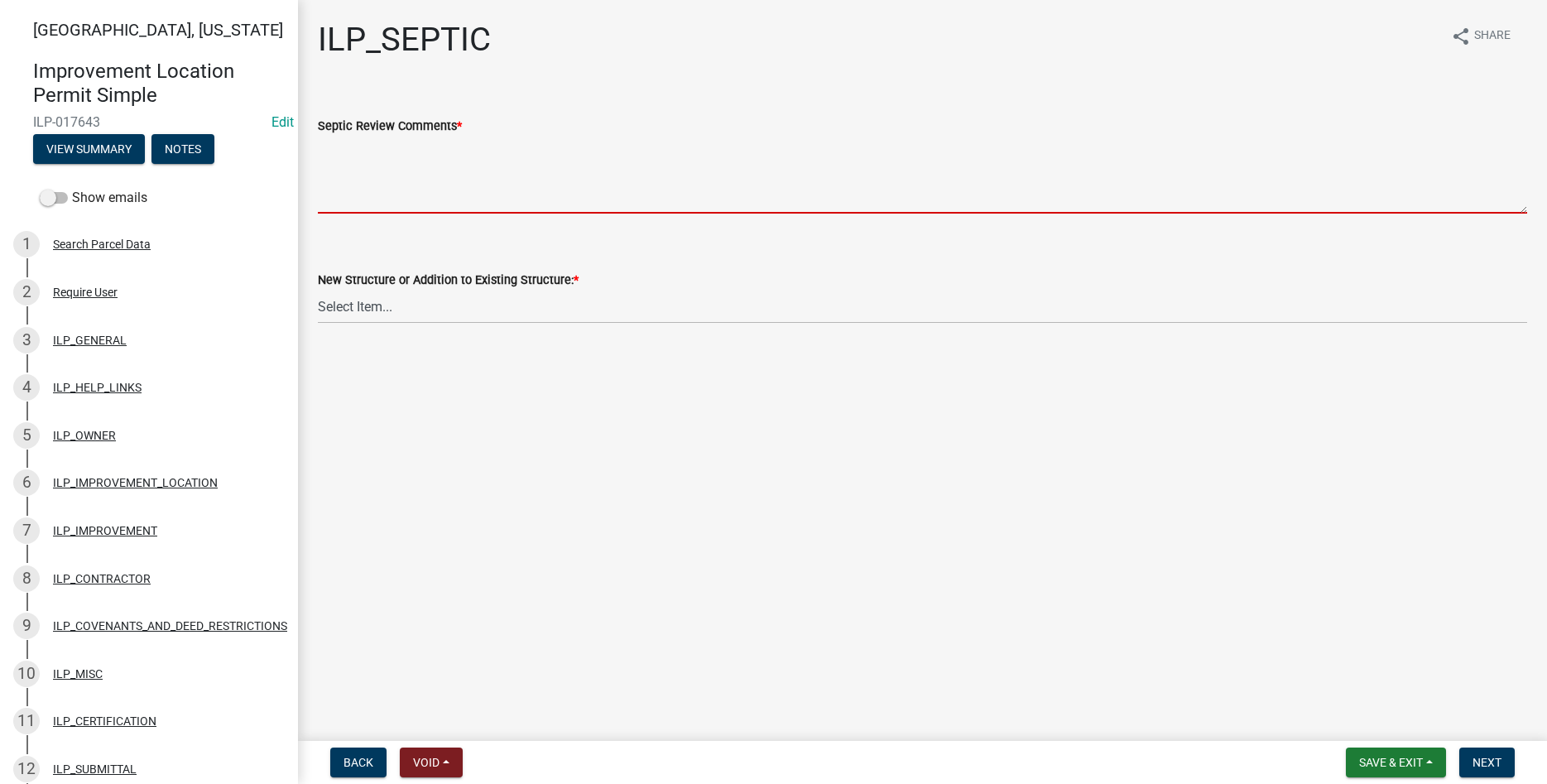
click at [630, 177] on textarea "Septic Review Comments *" at bounding box center [922, 175] width 1209 height 78
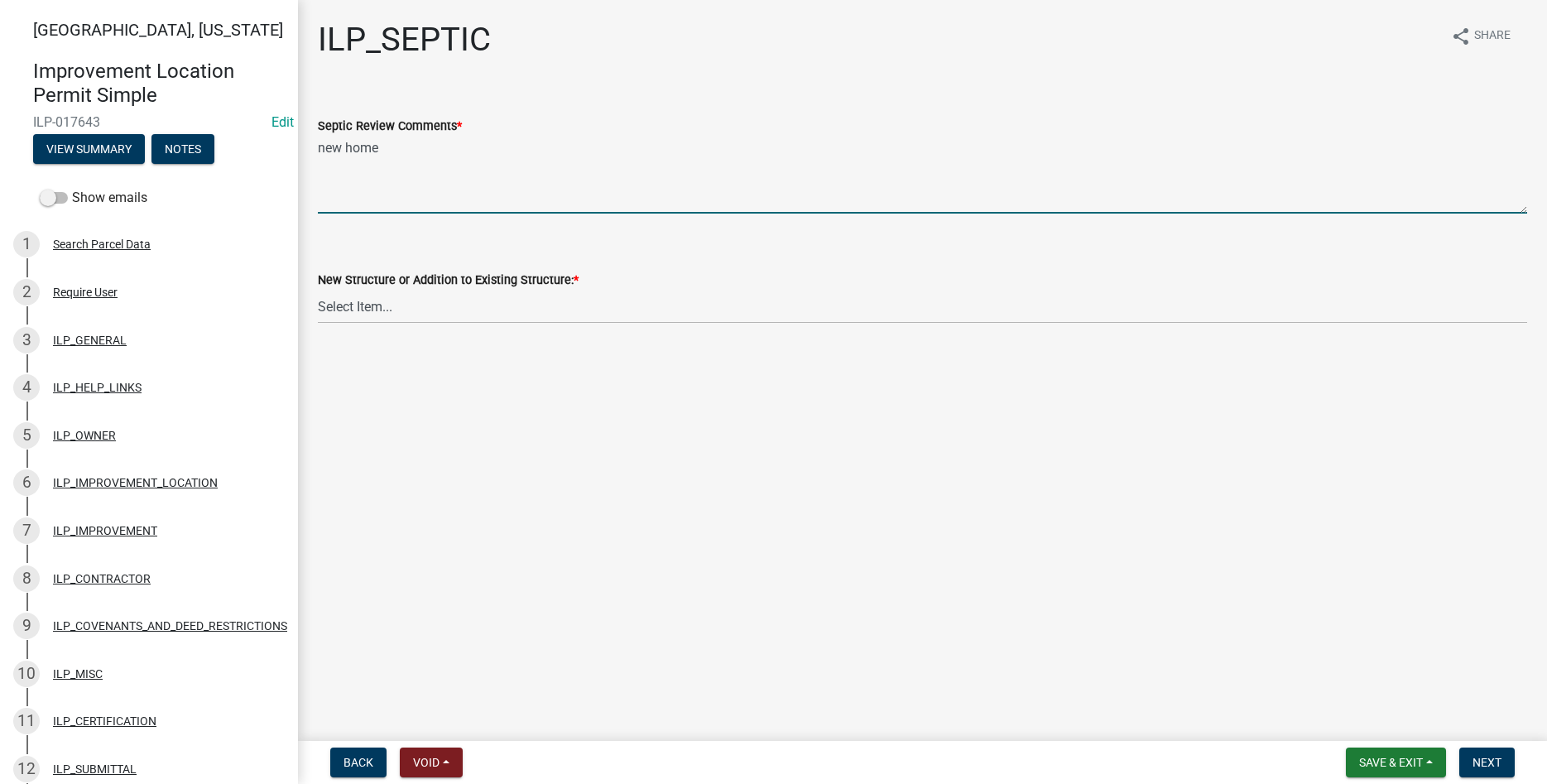
type textarea "new home"
click at [318, 290] on select "Select Item... New Structure Addition to Existing Structure" at bounding box center [922, 306] width 1209 height 34
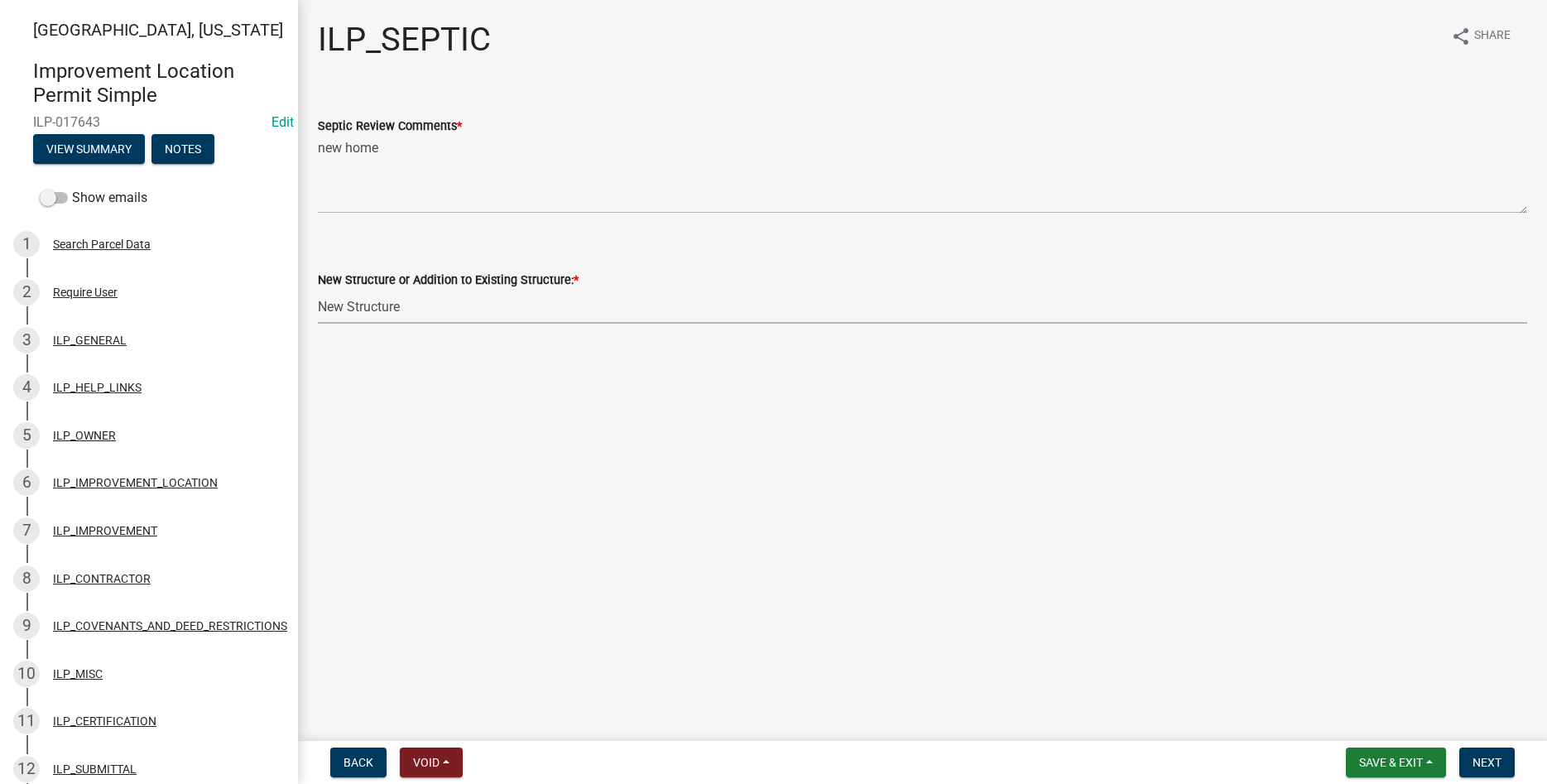
click option "New Structure" at bounding box center [0, 0] width 0 height 0
select select "418d0803-7192-40dd-ab73-f76991c3dde4"
click at [738, 755] on button "Next" at bounding box center [1487, 762] width 55 height 30
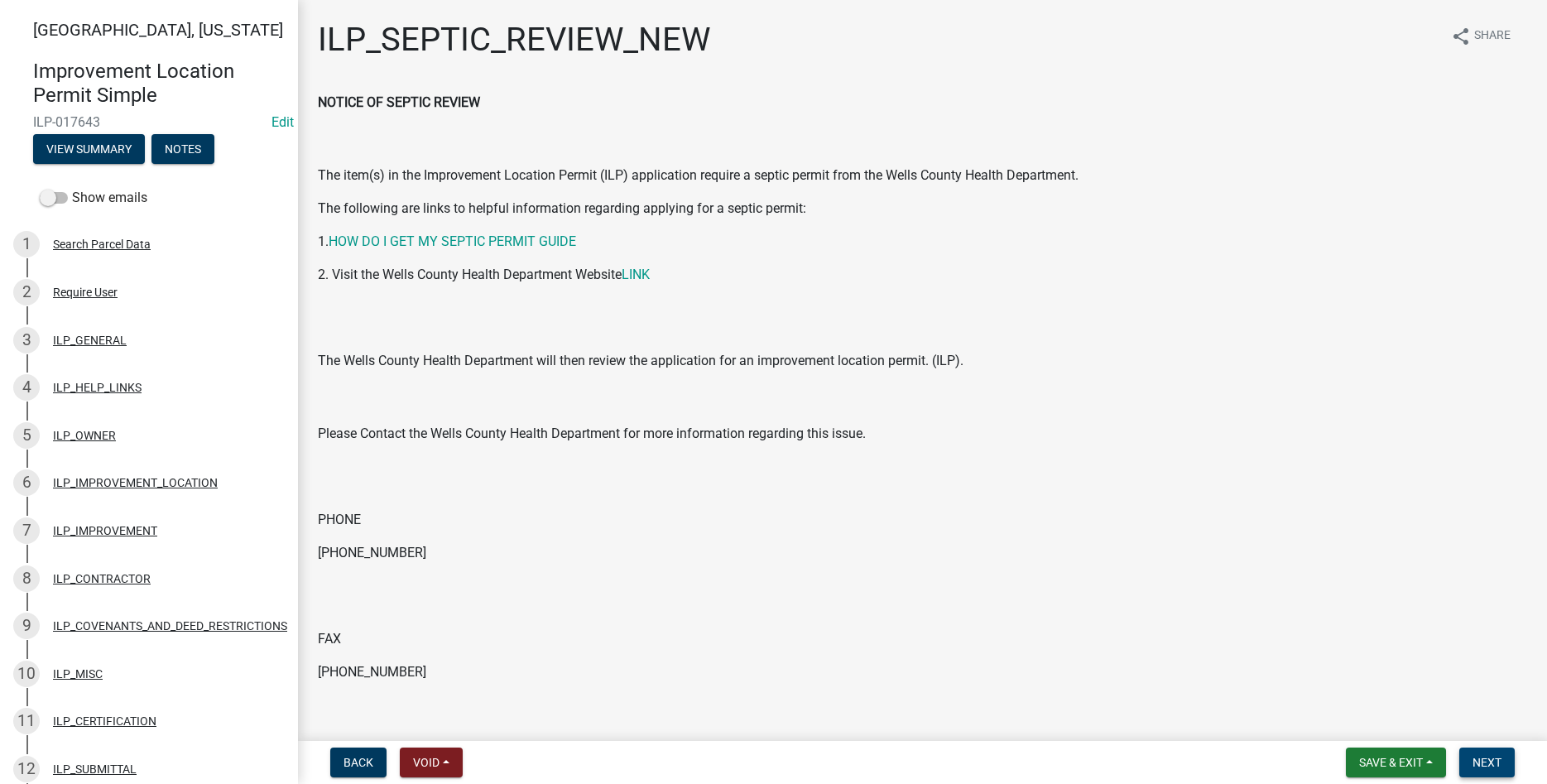
click at [738, 766] on span "Next" at bounding box center [1488, 763] width 29 height 14
